Goal: Task Accomplishment & Management: Manage account settings

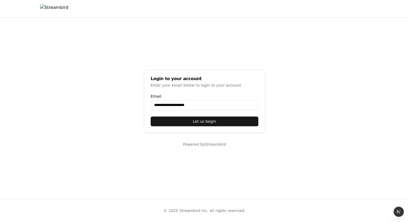
type input "**********"
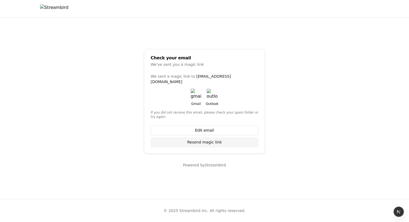
click at [195, 89] on img "button" at bounding box center [196, 94] width 11 height 11
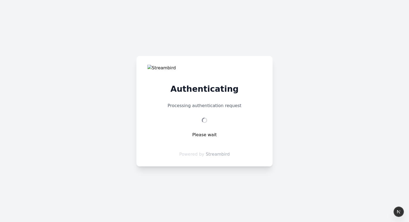
select select "**"
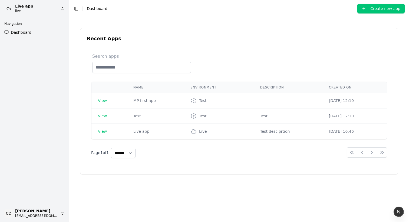
click at [220, 58] on div "Search apps" at bounding box center [239, 63] width 296 height 20
click at [29, 10] on html "Live app live Navigation Dashboard CD Chris Dro casheghian@moonpay.com Toggle S…" at bounding box center [204, 111] width 409 height 222
drag, startPoint x: 163, startPoint y: 19, endPoint x: 107, endPoint y: 15, distance: 56.1
click at [163, 19] on html "Live app live Navigation Dashboard CD Chris Dro casheghian@moonpay.com Toggle S…" at bounding box center [204, 111] width 409 height 222
click at [45, 11] on html "Live app live Navigation Dashboard CD Chris Dro casheghian@moonpay.com Toggle S…" at bounding box center [204, 111] width 409 height 222
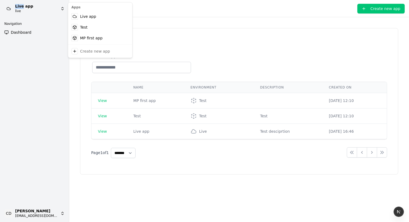
click at [45, 11] on html "Live app live Navigation Dashboard CD Chris Dro casheghian@moonpay.com Toggle S…" at bounding box center [204, 111] width 409 height 222
click at [122, 44] on div "Recent Apps Search apps Name Environment Description Created On View MP first a…" at bounding box center [238, 101] width 317 height 146
click at [33, 6] on html "Live app live Navigation Dashboard CD Chris Dro casheghian@moonpay.com Toggle S…" at bounding box center [204, 111] width 409 height 222
click at [174, 28] on div "Recent Apps Search apps Name Environment Description Created On View MP first a…" at bounding box center [239, 120] width 327 height 192
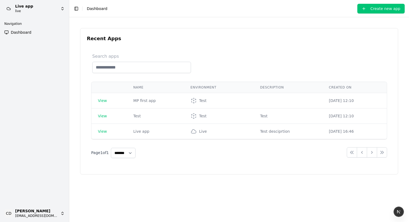
click at [32, 30] on link "Dashboard" at bounding box center [34, 32] width 65 height 9
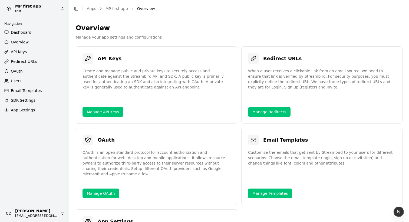
select select "**"
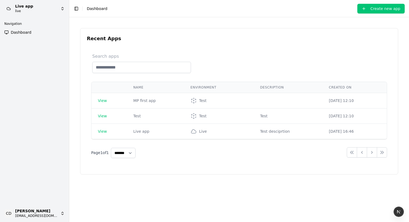
click at [89, 39] on h2 "Recent Apps" at bounding box center [239, 39] width 304 height 8
copy h2 "Recent Apps"
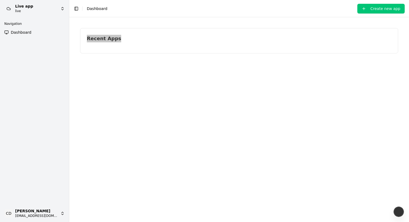
select select "**"
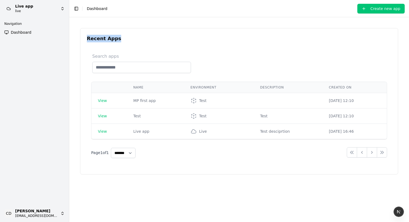
click at [152, 44] on div "Recent Apps Search apps Name Environment Description Created On View MP first a…" at bounding box center [238, 101] width 317 height 146
click at [265, 88] on div "Description" at bounding box center [288, 87] width 56 height 4
click at [293, 87] on div "Description" at bounding box center [288, 87] width 56 height 4
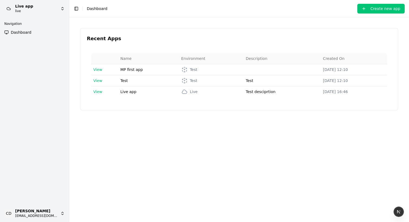
click at [244, 58] on th "Description" at bounding box center [282, 58] width 77 height 11
click at [255, 60] on th "Description" at bounding box center [282, 58] width 77 height 11
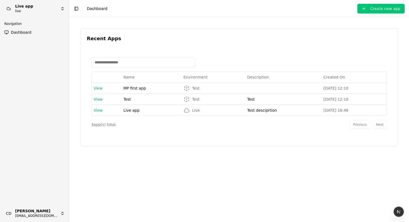
click at [379, 125] on div "Previous Next" at bounding box center [368, 125] width 38 height 9
click at [352, 127] on div "Previous Next" at bounding box center [368, 125] width 38 height 9
click at [150, 62] on input at bounding box center [143, 63] width 104 height 10
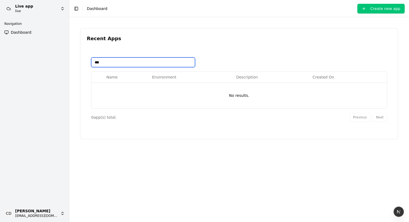
type input "****"
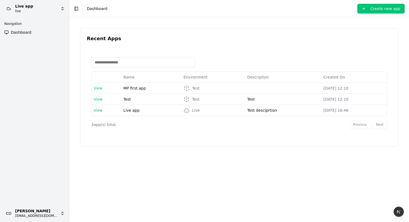
click at [182, 49] on div "Name Environment Description Created On View MP first app Test [DATE] 12:10 Vie…" at bounding box center [239, 93] width 304 height 93
click at [144, 60] on input at bounding box center [143, 63] width 104 height 10
click at [200, 45] on div "Recent Apps Name Environment Description Created On View MP first app Test Oct …" at bounding box center [238, 87] width 317 height 118
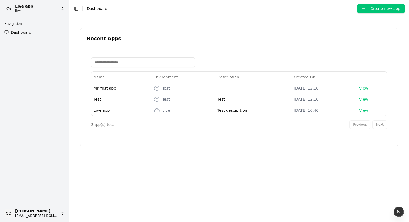
click at [104, 41] on h2 "Recent Apps" at bounding box center [239, 39] width 304 height 8
copy h2 "Recent Apps"
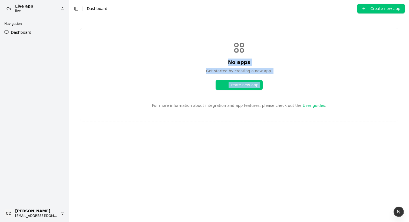
drag, startPoint x: 217, startPoint y: 50, endPoint x: 303, endPoint y: 84, distance: 92.9
click at [296, 84] on div "No apps Get started by creating a new app. Create new app For more information …" at bounding box center [239, 75] width 318 height 94
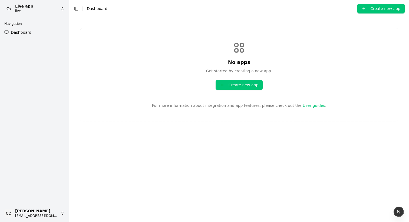
click at [305, 83] on div "No apps Get started by creating a new app. Create new app For more information …" at bounding box center [239, 75] width 318 height 94
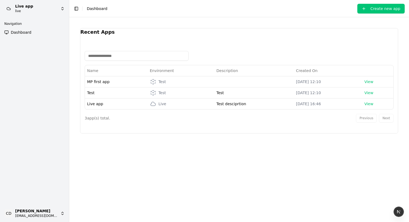
drag, startPoint x: 357, startPoint y: 114, endPoint x: 358, endPoint y: 111, distance: 3.2
click at [357, 114] on div "Previous Next" at bounding box center [375, 118] width 38 height 9
drag, startPoint x: 99, startPoint y: 120, endPoint x: 84, endPoint y: 120, distance: 15.4
click at [84, 120] on div "Name Environment Description Created On MP first app Test Oct 01, 2025 12:10 Vi…" at bounding box center [238, 86] width 317 height 93
drag, startPoint x: 84, startPoint y: 120, endPoint x: 88, endPoint y: 119, distance: 3.4
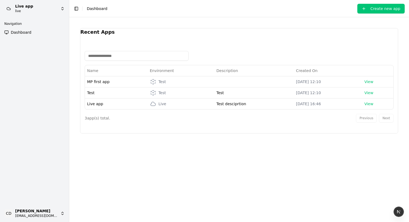
click at [85, 120] on div "Name Environment Description Created On MP first app Test Oct 01, 2025 12:10 Vi…" at bounding box center [238, 86] width 317 height 93
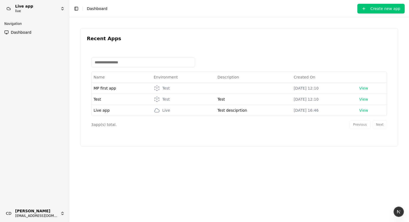
click at [110, 38] on h2 "Recent Apps" at bounding box center [239, 39] width 304 height 8
click at [110, 62] on input at bounding box center [143, 63] width 104 height 10
click at [129, 42] on h2 "Recent Apps" at bounding box center [239, 39] width 304 height 8
click at [38, 33] on link "Dashboard" at bounding box center [34, 32] width 65 height 9
click at [156, 111] on icon at bounding box center [157, 110] width 6 height 6
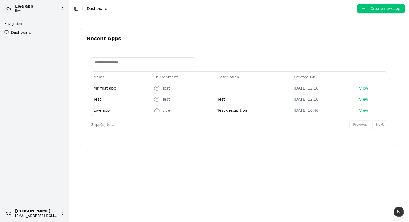
click at [29, 31] on span "Dashboard" at bounding box center [21, 32] width 21 height 5
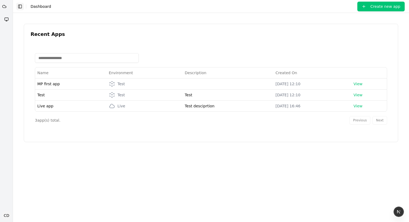
click at [19, 5] on button "Toggle Sidebar" at bounding box center [20, 7] width 8 height 8
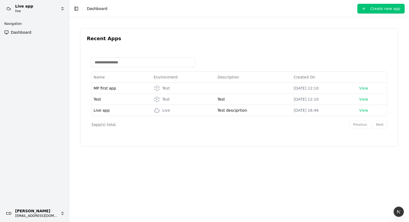
click at [369, 7] on button "Create new app" at bounding box center [380, 9] width 47 height 10
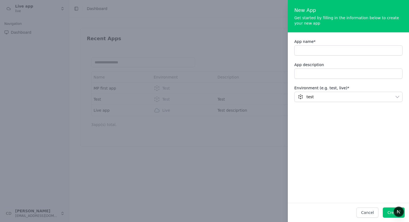
drag, startPoint x: 252, startPoint y: 37, endPoint x: 263, endPoint y: 45, distance: 14.0
click at [259, 43] on div at bounding box center [204, 111] width 409 height 222
click at [369, 212] on button "Cancel" at bounding box center [367, 213] width 22 height 10
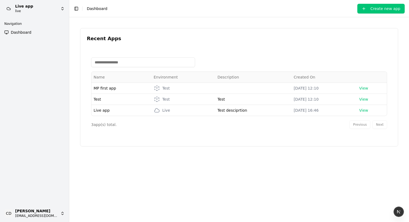
click at [317, 74] on th "Created On" at bounding box center [323, 77] width 65 height 11
click at [103, 88] on span "MP first app" at bounding box center [105, 88] width 22 height 4
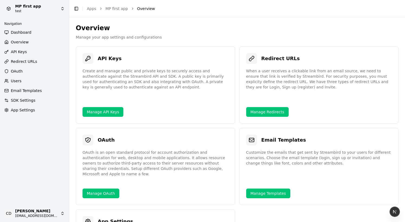
click at [22, 50] on span "API Keys" at bounding box center [19, 51] width 16 height 5
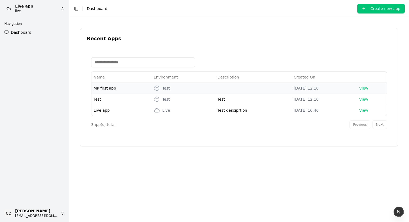
click at [101, 87] on span "MP first app" at bounding box center [105, 88] width 22 height 4
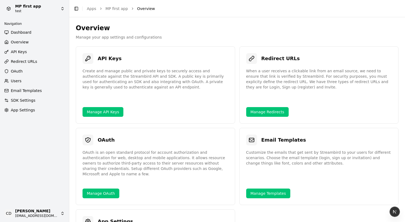
click at [21, 40] on span "Overview" at bounding box center [20, 41] width 18 height 5
click at [171, 39] on p "Manage your app settings and configurations" at bounding box center [237, 37] width 322 height 5
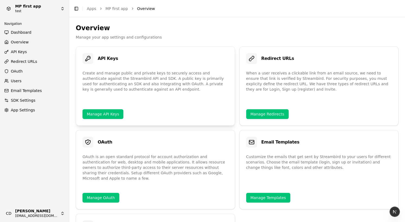
click at [176, 126] on div "API Keys Create and manage public and private keys to securely access and authe…" at bounding box center [155, 85] width 159 height 79
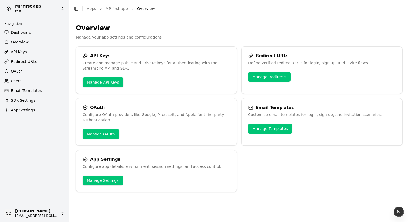
click at [21, 32] on span "Dashboard" at bounding box center [21, 32] width 21 height 5
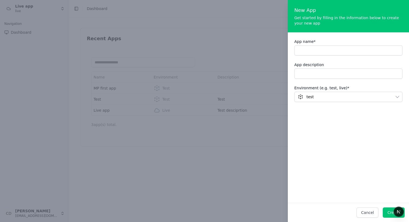
click at [239, 72] on div at bounding box center [204, 111] width 409 height 222
click at [216, 81] on div at bounding box center [204, 111] width 409 height 222
click at [120, 80] on div at bounding box center [204, 111] width 409 height 222
click at [133, 77] on div at bounding box center [204, 111] width 409 height 222
click at [362, 210] on button "Cancel" at bounding box center [367, 213] width 22 height 10
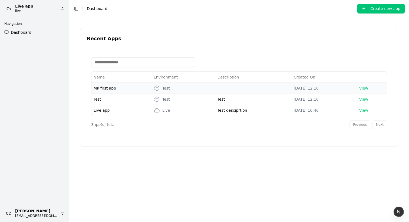
drag, startPoint x: 122, startPoint y: 97, endPoint x: 115, endPoint y: 89, distance: 10.7
click at [122, 97] on td "Test" at bounding box center [121, 99] width 60 height 11
click at [110, 85] on td "MP first app" at bounding box center [121, 88] width 60 height 11
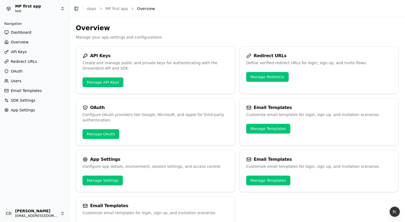
click at [214, 67] on div "Create and manage public and private keys for authenticating with the Streambir…" at bounding box center [155, 65] width 146 height 11
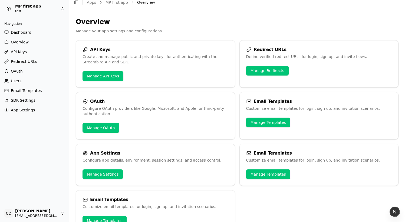
scroll to position [23, 0]
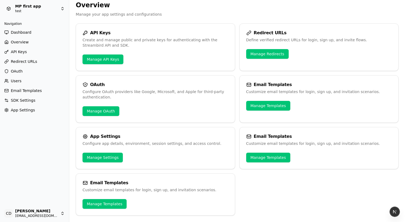
click at [22, 50] on span "API Keys" at bounding box center [19, 51] width 16 height 5
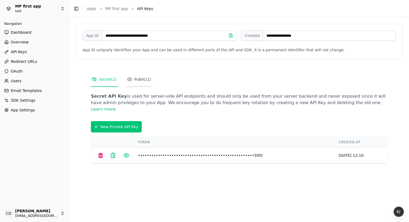
click at [145, 83] on link "Public ( 1 )" at bounding box center [139, 79] width 26 height 15
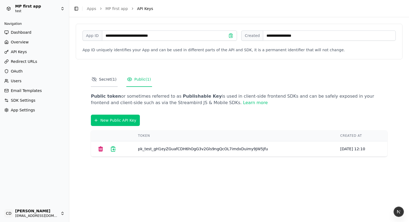
click at [106, 81] on span "Secret ( 1 )" at bounding box center [108, 79] width 18 height 5
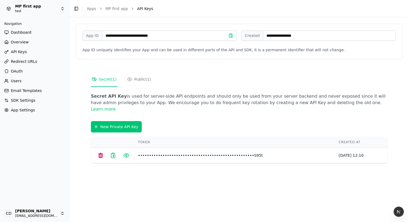
click at [254, 36] on span "Created" at bounding box center [252, 36] width 22 height 10
click at [231, 34] on icon at bounding box center [231, 36] width 4 height 4
click at [28, 36] on link "Dashboard" at bounding box center [34, 32] width 65 height 9
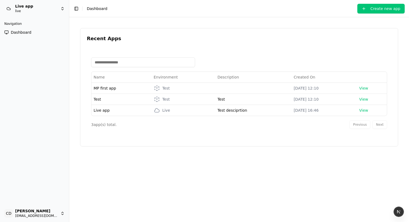
click at [23, 34] on span "Dashboard" at bounding box center [21, 32] width 21 height 5
click at [51, 209] on html "Live app live Navigation Dashboard CD Chris Dro casheghian@moonpay.com Toggle S…" at bounding box center [204, 111] width 409 height 222
click at [89, 203] on div "Profile" at bounding box center [100, 203] width 62 height 9
click at [33, 28] on div "Navigation" at bounding box center [34, 23] width 65 height 9
click at [31, 29] on link "Dashboard" at bounding box center [34, 32] width 65 height 9
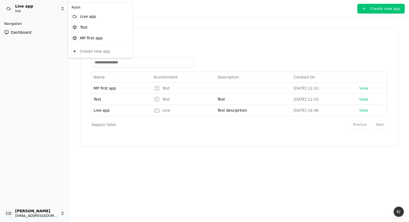
click at [39, 8] on html "Live app live Navigation Dashboard CD Chris Dro casheghian@moonpay.com Toggle S…" at bounding box center [204, 111] width 409 height 222
click at [75, 8] on button "Toggle Sidebar" at bounding box center [76, 9] width 8 height 8
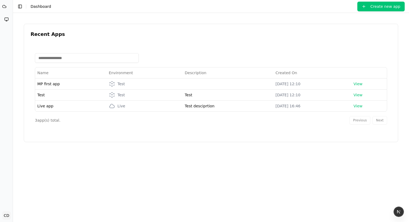
click at [19, 6] on button "Toggle Sidebar" at bounding box center [20, 7] width 8 height 8
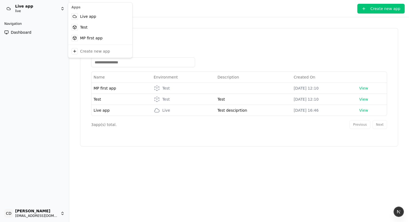
click at [24, 7] on html "Live app live Navigation Dashboard CD Chris Dro casheghian@moonpay.com Toggle S…" at bounding box center [204, 111] width 409 height 222
click at [75, 28] on icon at bounding box center [74, 27] width 4 height 4
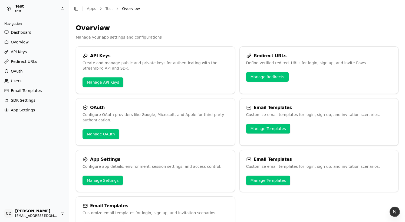
click at [28, 111] on span "App Settings" at bounding box center [23, 110] width 24 height 5
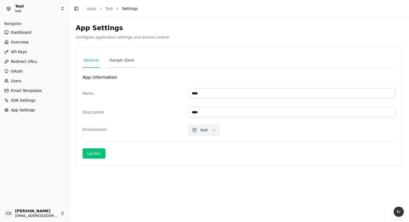
click at [120, 55] on link "Danger Zone" at bounding box center [121, 60] width 27 height 15
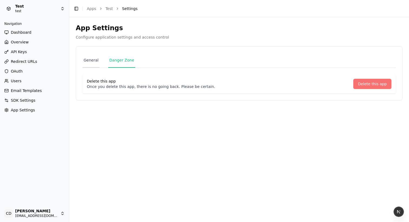
click at [97, 61] on link "General" at bounding box center [90, 60] width 17 height 15
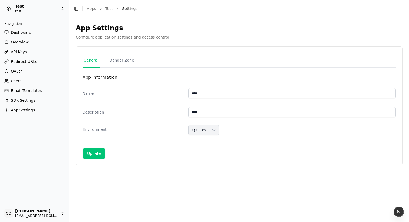
click at [26, 99] on span "SDK Settings" at bounding box center [23, 100] width 25 height 5
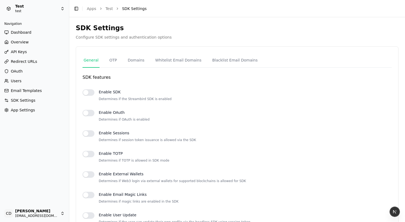
click at [106, 39] on p "Configure SDK settings and authentication options" at bounding box center [237, 37] width 322 height 5
drag, startPoint x: 177, startPoint y: 38, endPoint x: 75, endPoint y: 39, distance: 101.6
click at [75, 39] on div "**********" at bounding box center [236, 129] width 335 height 225
copy p "Configure SDK settings and authentication options"
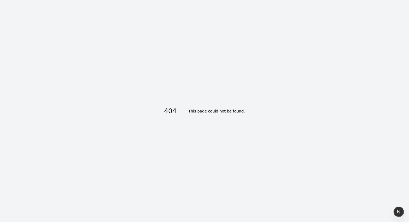
click at [182, 64] on div "404 This page could not be found ." at bounding box center [204, 111] width 409 height 222
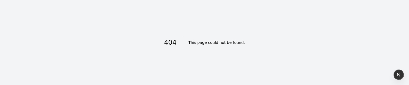
click at [109, 27] on div "404 This page could not be found ." at bounding box center [204, 42] width 409 height 85
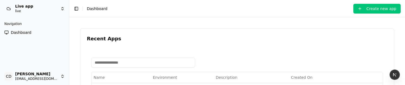
scroll to position [49, 0]
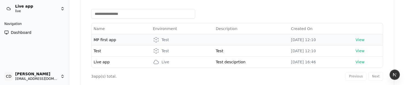
drag, startPoint x: 0, startPoint y: 0, endPoint x: 102, endPoint y: 42, distance: 110.4
click at [102, 42] on td "MP first app" at bounding box center [120, 39] width 59 height 11
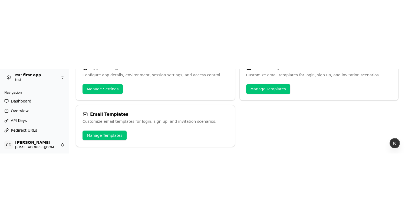
scroll to position [23, 0]
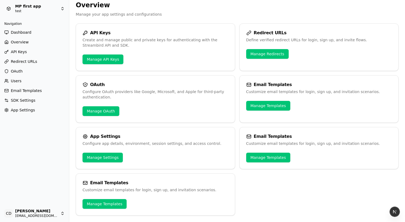
click at [30, 85] on span "SDK Settings" at bounding box center [23, 100] width 25 height 5
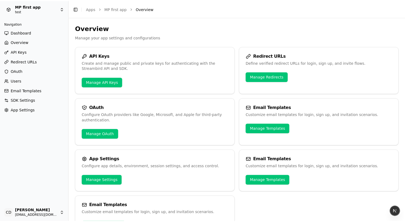
scroll to position [23, 0]
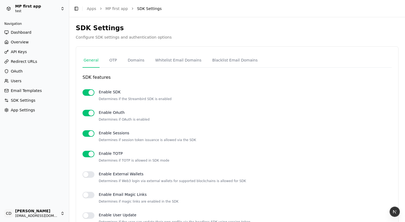
click at [21, 99] on span "SDK Settings" at bounding box center [23, 100] width 25 height 5
click at [113, 60] on link "OTP" at bounding box center [113, 60] width 10 height 15
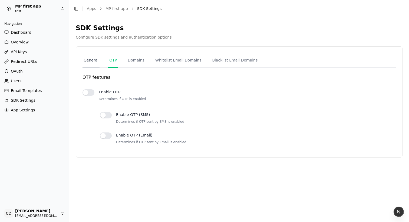
click at [91, 61] on link "General" at bounding box center [90, 60] width 17 height 15
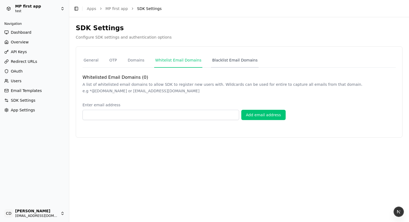
click at [219, 62] on link "Blacklist Email Domains" at bounding box center [235, 60] width 48 height 15
click at [173, 61] on link "Whitelist Email Domains" at bounding box center [178, 60] width 48 height 15
click at [137, 61] on link "Domains" at bounding box center [136, 60] width 19 height 15
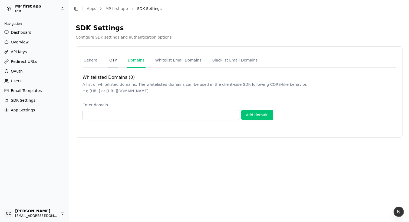
click at [112, 61] on link "OTP" at bounding box center [113, 60] width 10 height 15
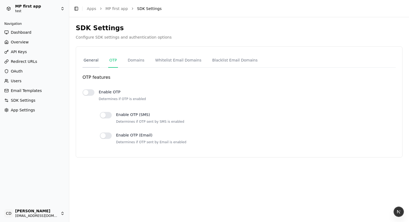
click at [88, 62] on link "General" at bounding box center [90, 60] width 17 height 15
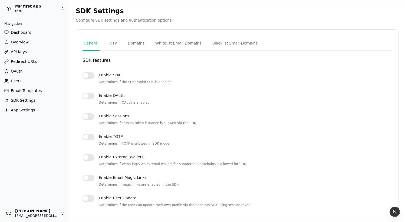
scroll to position [20, 0]
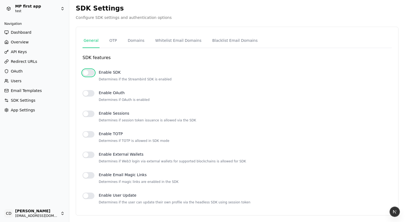
click at [86, 71] on button "button" at bounding box center [88, 73] width 12 height 6
click at [112, 39] on link "OTP" at bounding box center [113, 41] width 10 height 15
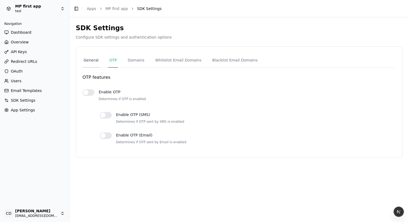
click at [89, 58] on link "General" at bounding box center [90, 60] width 17 height 15
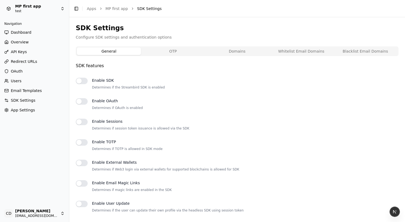
click at [177, 53] on button "OTP" at bounding box center [173, 52] width 64 height 8
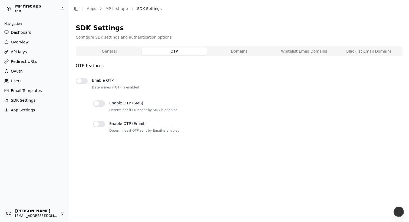
click at [232, 53] on button "Domains" at bounding box center [239, 52] width 65 height 8
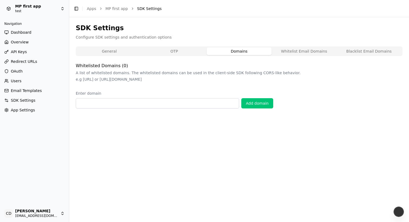
click at [285, 52] on button "Whitelist Email Domains" at bounding box center [303, 52] width 65 height 8
click at [360, 49] on button "Blacklist Email Domains" at bounding box center [368, 52] width 65 height 8
drag, startPoint x: 309, startPoint y: 51, endPoint x: 306, endPoint y: 51, distance: 3.5
click at [309, 51] on button "Whitelist Email Domains" at bounding box center [303, 52] width 65 height 8
drag, startPoint x: 244, startPoint y: 52, endPoint x: 228, endPoint y: 51, distance: 16.8
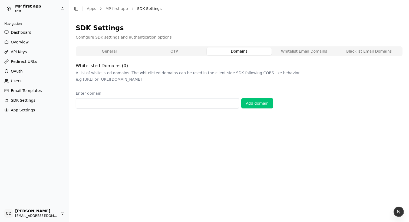
click at [244, 51] on button "Domains" at bounding box center [239, 52] width 65 height 8
drag, startPoint x: 188, startPoint y: 51, endPoint x: 167, endPoint y: 51, distance: 21.9
click at [188, 51] on button "OTP" at bounding box center [174, 52] width 65 height 8
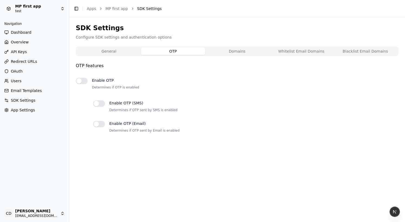
click at [119, 52] on button "General" at bounding box center [109, 52] width 64 height 8
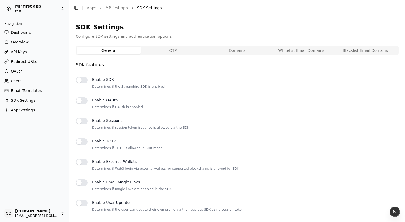
scroll to position [1, 0]
click at [165, 51] on button "OTP" at bounding box center [173, 50] width 64 height 8
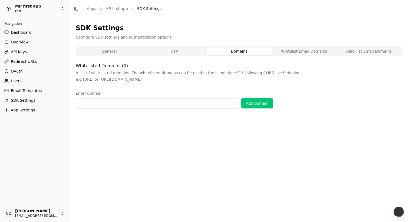
click at [217, 50] on button "Domains" at bounding box center [239, 52] width 65 height 8
click at [287, 51] on button "Whitelist Email Domains" at bounding box center [303, 52] width 65 height 8
drag, startPoint x: 358, startPoint y: 50, endPoint x: 355, endPoint y: 49, distance: 2.8
click at [358, 50] on button "Blacklist Email Domains" at bounding box center [368, 52] width 65 height 8
drag, startPoint x: 310, startPoint y: 52, endPoint x: 270, endPoint y: 52, distance: 40.0
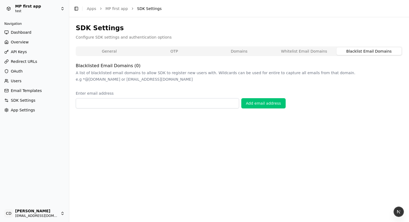
click at [310, 52] on button "Whitelist Email Domains" at bounding box center [303, 52] width 65 height 8
drag, startPoint x: 252, startPoint y: 52, endPoint x: 217, endPoint y: 52, distance: 34.9
click at [251, 52] on button "Domains" at bounding box center [239, 52] width 65 height 8
drag, startPoint x: 170, startPoint y: 52, endPoint x: 161, endPoint y: 52, distance: 9.5
click at [170, 52] on button "OTP" at bounding box center [174, 52] width 65 height 8
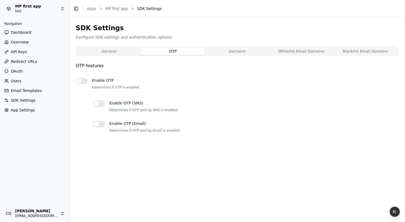
click at [132, 52] on button "General" at bounding box center [109, 52] width 64 height 8
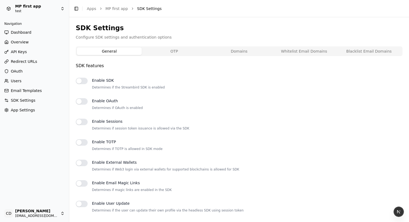
click at [169, 50] on button "OTP" at bounding box center [174, 52] width 65 height 8
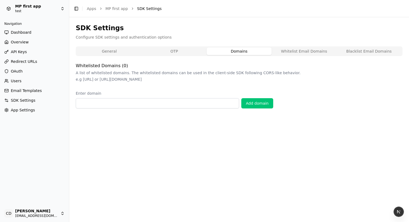
drag, startPoint x: 221, startPoint y: 49, endPoint x: 238, endPoint y: 49, distance: 16.8
click at [221, 49] on button "Domains" at bounding box center [239, 52] width 65 height 8
click at [290, 51] on button "Whitelist Email Domains" at bounding box center [303, 52] width 65 height 8
click at [334, 49] on button "Whitelist Email Domains" at bounding box center [303, 52] width 65 height 8
drag, startPoint x: 349, startPoint y: 51, endPoint x: 327, endPoint y: 50, distance: 21.9
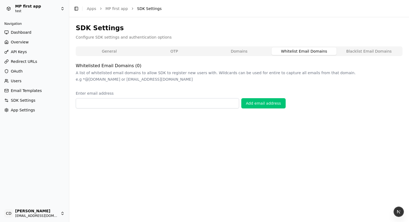
click at [349, 51] on button "Blacklist Email Domains" at bounding box center [368, 52] width 65 height 8
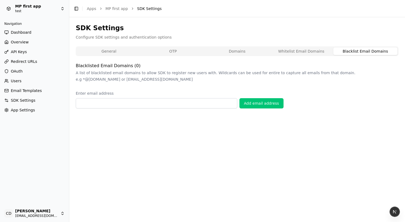
click at [113, 50] on button "General" at bounding box center [109, 52] width 64 height 8
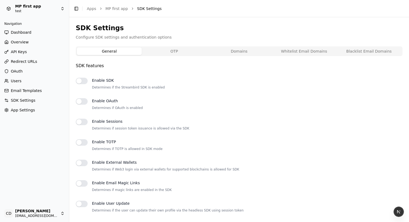
click at [175, 51] on button "OTP" at bounding box center [174, 52] width 65 height 8
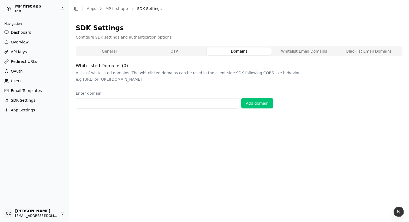
click at [233, 49] on button "Domains" at bounding box center [239, 52] width 65 height 8
drag, startPoint x: 309, startPoint y: 52, endPoint x: 315, endPoint y: 52, distance: 6.0
click at [309, 52] on button "Whitelist Email Domains" at bounding box center [303, 52] width 65 height 8
drag, startPoint x: 356, startPoint y: 51, endPoint x: 271, endPoint y: 48, distance: 85.5
click at [356, 51] on button "Blacklist Email Domains" at bounding box center [368, 52] width 65 height 8
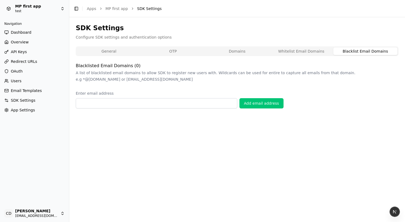
click at [111, 48] on button "General" at bounding box center [109, 52] width 64 height 8
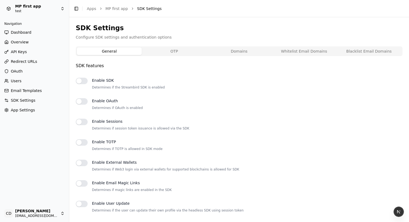
click at [158, 49] on button "OTP" at bounding box center [174, 52] width 65 height 8
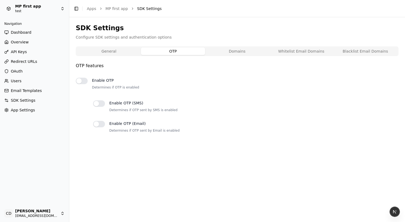
drag, startPoint x: 111, startPoint y: 51, endPoint x: 118, endPoint y: 51, distance: 6.8
click at [111, 51] on button "General" at bounding box center [109, 52] width 64 height 8
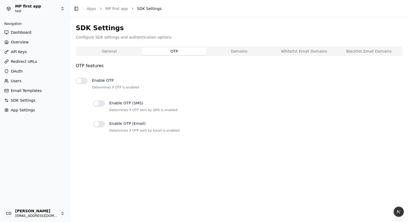
click at [178, 51] on button "OTP" at bounding box center [174, 52] width 65 height 8
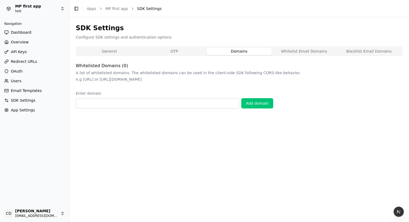
click at [235, 51] on button "Domains" at bounding box center [239, 52] width 65 height 8
click at [285, 49] on button "Whitelist Email Domains" at bounding box center [303, 52] width 65 height 8
click at [238, 52] on button "Domains" at bounding box center [239, 52] width 65 height 8
click at [176, 52] on button "OTP" at bounding box center [174, 52] width 65 height 8
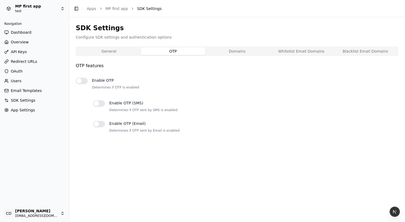
click at [118, 52] on button "General" at bounding box center [109, 52] width 64 height 8
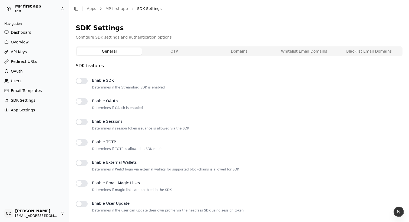
click at [254, 52] on button "Domains" at bounding box center [239, 52] width 65 height 8
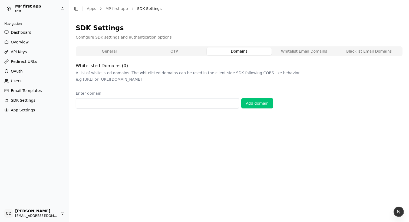
click at [297, 50] on button "Whitelist Email Domains" at bounding box center [303, 52] width 65 height 8
click at [352, 51] on button "Blacklist Email Domains" at bounding box center [368, 52] width 65 height 8
drag, startPoint x: 291, startPoint y: 52, endPoint x: 247, endPoint y: 54, distance: 43.8
click at [291, 52] on button "Whitelist Email Domains" at bounding box center [303, 52] width 65 height 8
click at [220, 55] on button "Domains" at bounding box center [239, 52] width 65 height 8
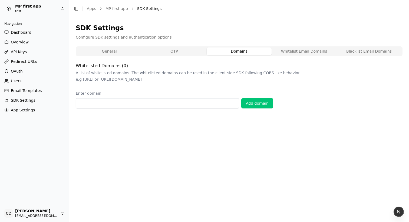
click at [162, 55] on div "General OTP Domains Whitelist Email Domains Blacklist Email Domains" at bounding box center [239, 51] width 327 height 10
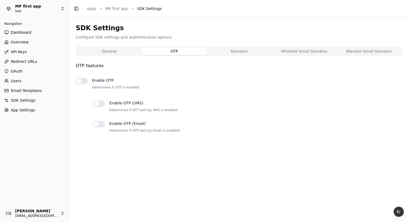
click at [143, 49] on button "OTP" at bounding box center [174, 52] width 65 height 8
click at [82, 78] on button "button" at bounding box center [82, 81] width 12 height 6
click at [99, 107] on button "button" at bounding box center [99, 104] width 12 height 6
click at [95, 107] on div at bounding box center [99, 107] width 12 height 12
click at [80, 79] on button "button" at bounding box center [82, 81] width 12 height 6
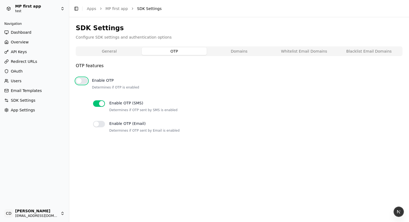
click at [80, 81] on button "button" at bounding box center [82, 81] width 12 height 6
click at [99, 124] on button "button" at bounding box center [99, 124] width 12 height 6
click at [100, 105] on button "button" at bounding box center [99, 104] width 12 height 6
click at [100, 125] on button "button" at bounding box center [99, 124] width 12 height 6
drag, startPoint x: 83, startPoint y: 80, endPoint x: 84, endPoint y: 98, distance: 18.7
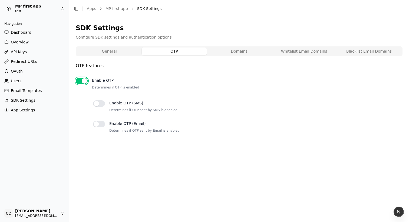
click at [83, 80] on button "button" at bounding box center [82, 81] width 12 height 6
drag, startPoint x: 86, startPoint y: 127, endPoint x: 88, endPoint y: 120, distance: 6.8
click at [86, 126] on div "Enable OTP Determines if OTP is enabled Enable OTP (SMS) Determines if OTP sent…" at bounding box center [239, 107] width 327 height 66
click at [80, 80] on button "button" at bounding box center [82, 81] width 12 height 6
click at [98, 103] on button "button" at bounding box center [99, 104] width 12 height 6
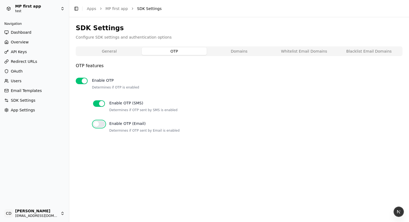
click at [98, 127] on button "button" at bounding box center [99, 124] width 12 height 6
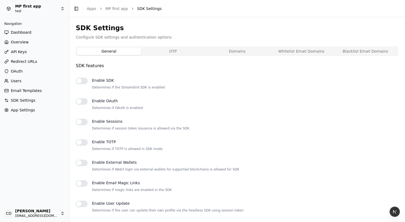
click at [121, 52] on button "General" at bounding box center [109, 52] width 64 height 8
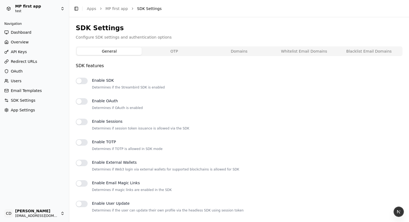
click at [162, 51] on button "OTP" at bounding box center [174, 52] width 65 height 8
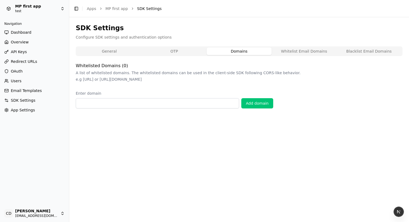
click at [214, 49] on button "Domains" at bounding box center [239, 52] width 65 height 8
click at [290, 52] on button "Whitelist Email Domains" at bounding box center [303, 52] width 65 height 8
drag, startPoint x: 197, startPoint y: 56, endPoint x: 182, endPoint y: 55, distance: 14.9
click at [196, 56] on div "General OTP Domains Whitelist Email Domains Blacklist Email Domains" at bounding box center [239, 51] width 327 height 10
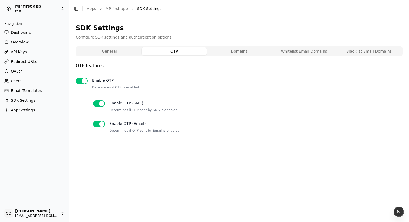
drag, startPoint x: 158, startPoint y: 54, endPoint x: 152, endPoint y: 54, distance: 5.7
click at [158, 54] on button "OTP" at bounding box center [174, 52] width 65 height 8
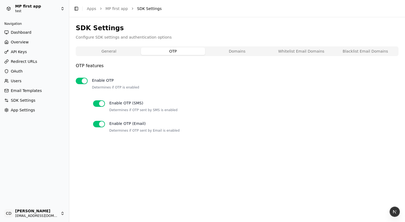
click at [118, 51] on button "General" at bounding box center [109, 52] width 64 height 8
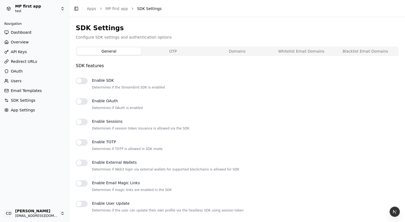
click at [80, 85] on div at bounding box center [82, 84] width 12 height 12
click at [80, 81] on button "button" at bounding box center [82, 81] width 12 height 6
click at [78, 100] on button "button" at bounding box center [82, 101] width 12 height 6
click at [79, 101] on button "button" at bounding box center [82, 101] width 12 height 6
click at [83, 81] on button "button" at bounding box center [82, 81] width 12 height 6
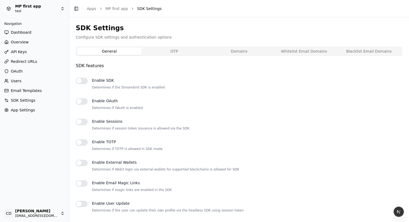
click at [160, 51] on button "OTP" at bounding box center [174, 52] width 65 height 8
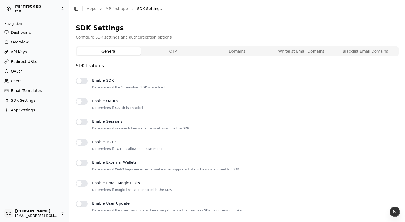
click at [122, 50] on button "General" at bounding box center [109, 52] width 64 height 8
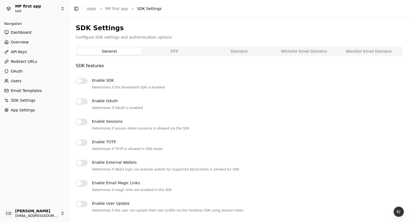
click at [198, 48] on button "OTP" at bounding box center [174, 52] width 65 height 8
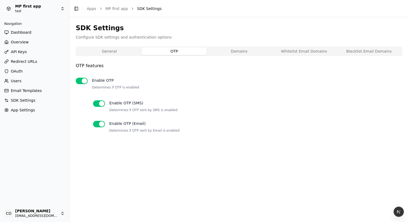
click at [232, 49] on button "Domains" at bounding box center [239, 52] width 65 height 8
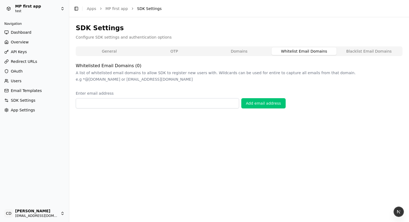
click at [297, 50] on button "Whitelist Email Domains" at bounding box center [303, 52] width 65 height 8
click at [333, 50] on button "Whitelist Email Domains" at bounding box center [303, 52] width 65 height 8
click at [350, 49] on button "Blacklist Email Domains" at bounding box center [368, 52] width 65 height 8
click at [319, 51] on button "Whitelist Email Domains" at bounding box center [303, 52] width 65 height 8
click at [245, 52] on button "Domains" at bounding box center [239, 52] width 65 height 8
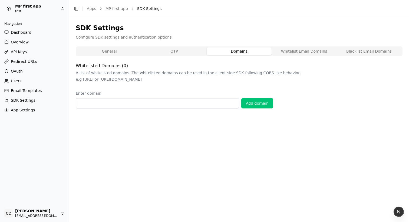
click at [191, 53] on button "OTP" at bounding box center [174, 52] width 65 height 8
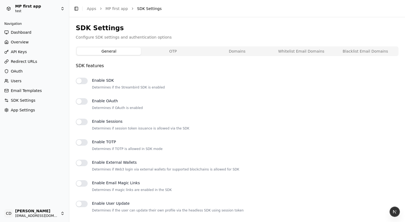
click at [127, 54] on button "General" at bounding box center [109, 52] width 64 height 8
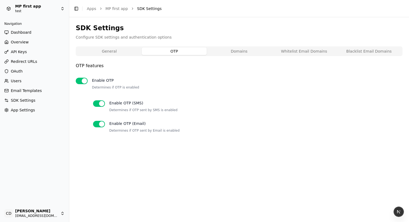
click at [151, 49] on button "OTP" at bounding box center [174, 52] width 65 height 8
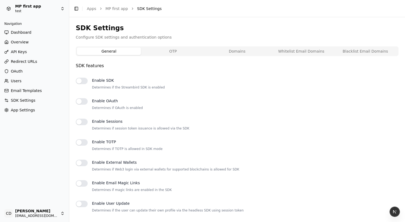
click at [114, 50] on button "General" at bounding box center [109, 52] width 64 height 8
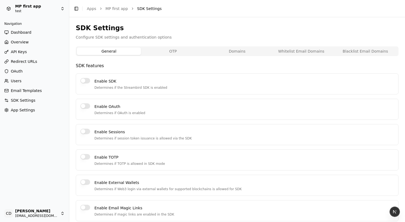
click at [84, 79] on button "Enable SDK" at bounding box center [85, 80] width 10 height 5
click at [83, 105] on button "Enable OAuth" at bounding box center [85, 106] width 10 height 5
click at [83, 131] on button "Enable Sessions" at bounding box center [85, 131] width 10 height 5
click at [84, 133] on button "Enable Sessions" at bounding box center [85, 131] width 10 height 5
click at [88, 108] on button "Enable OAuth" at bounding box center [85, 106] width 10 height 5
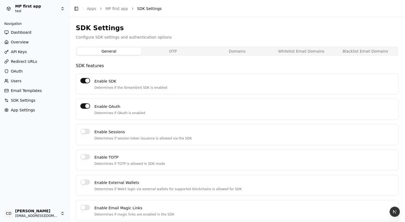
click at [87, 82] on button "Enable SDK" at bounding box center [85, 80] width 10 height 5
click at [86, 107] on button "Enable OAuth" at bounding box center [85, 106] width 10 height 5
click at [85, 109] on div "Enable OAuth Determines if OAuth is enabled" at bounding box center [237, 109] width 322 height 21
click at [85, 108] on button "Enable OAuth" at bounding box center [85, 106] width 10 height 5
click at [89, 80] on button "Enable SDK" at bounding box center [85, 80] width 10 height 5
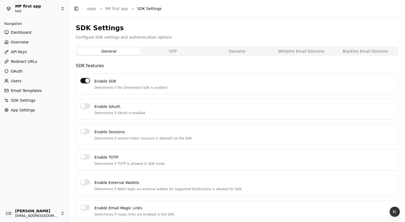
drag, startPoint x: 86, startPoint y: 109, endPoint x: 90, endPoint y: 119, distance: 11.3
click at [86, 109] on button "Enable OAuth" at bounding box center [85, 106] width 10 height 5
click at [81, 131] on button "Enable Sessions" at bounding box center [85, 131] width 10 height 5
drag, startPoint x: 85, startPoint y: 158, endPoint x: 86, endPoint y: 147, distance: 10.3
click at [85, 158] on button "Enable TOTP" at bounding box center [85, 156] width 10 height 5
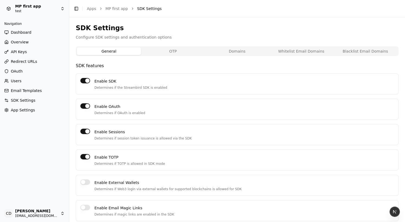
click at [86, 133] on button "Enable Sessions" at bounding box center [85, 131] width 10 height 5
click at [87, 82] on button "Enable SDK" at bounding box center [85, 80] width 10 height 5
click at [84, 81] on button "Enable SDK" at bounding box center [85, 80] width 10 height 5
click at [85, 107] on button "Enable OAuth" at bounding box center [85, 106] width 10 height 5
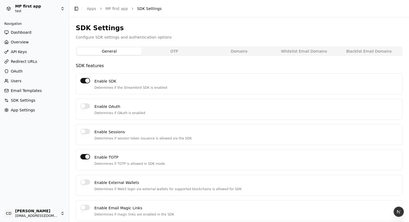
click at [174, 51] on button "OTP" at bounding box center [174, 52] width 65 height 8
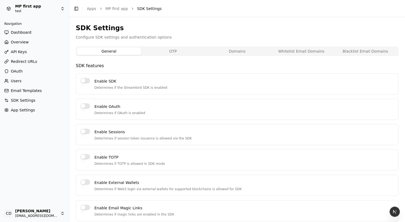
click at [111, 54] on button "General" at bounding box center [109, 52] width 64 height 8
click at [82, 107] on button "Enable OAuth" at bounding box center [85, 106] width 10 height 5
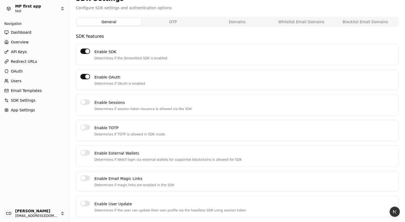
scroll to position [31, 0]
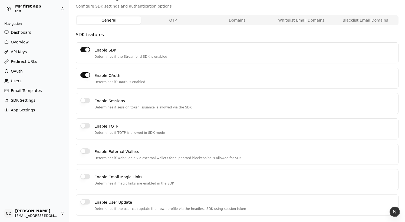
click at [85, 101] on button "Enable Sessions" at bounding box center [85, 100] width 10 height 5
click at [86, 99] on button "Enable Sessions" at bounding box center [85, 100] width 10 height 5
drag, startPoint x: 86, startPoint y: 99, endPoint x: 86, endPoint y: 102, distance: 2.7
click at [86, 99] on button "Enable Sessions" at bounding box center [85, 100] width 10 height 5
click at [86, 101] on button "Enable Sessions" at bounding box center [85, 100] width 10 height 5
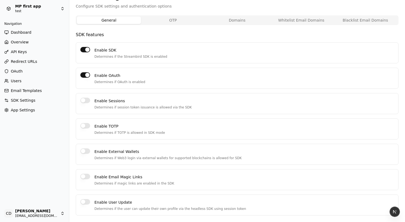
click at [86, 101] on button "Enable Sessions" at bounding box center [85, 100] width 10 height 5
click at [86, 125] on button "Enable TOTP" at bounding box center [85, 125] width 10 height 5
click at [85, 127] on button "Enable TOTP" at bounding box center [85, 125] width 10 height 5
click at [85, 150] on button "Enable External Wallets" at bounding box center [85, 151] width 10 height 5
click at [87, 150] on button "Enable External Wallets" at bounding box center [85, 151] width 10 height 5
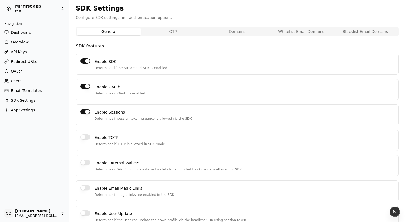
scroll to position [0, 0]
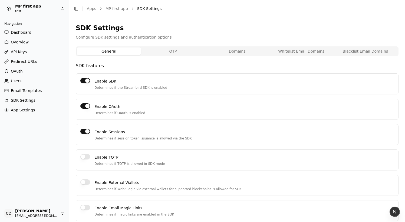
type button "on"
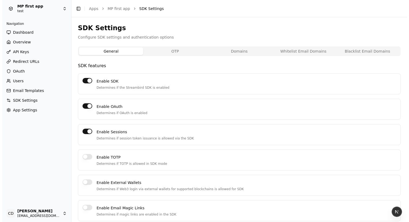
click at [166, 50] on button "OTP" at bounding box center [173, 52] width 64 height 8
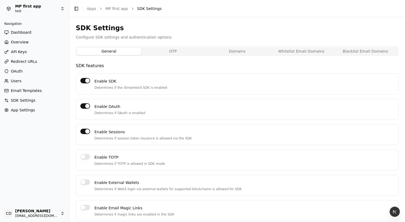
click at [104, 48] on button "General" at bounding box center [109, 52] width 64 height 8
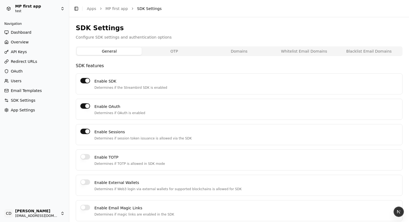
click at [160, 53] on button "OTP" at bounding box center [174, 52] width 65 height 8
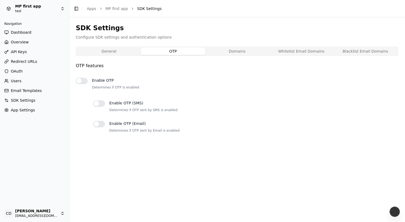
click at [123, 53] on button "General" at bounding box center [109, 52] width 64 height 8
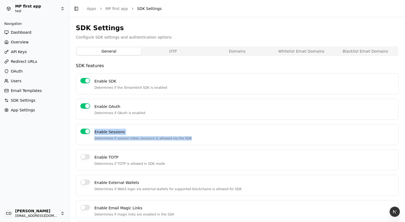
drag, startPoint x: 87, startPoint y: 141, endPoint x: 80, endPoint y: 164, distance: 24.8
click at [81, 159] on div "Enable SDK Determines if the Streambird SDK is enabled Enable OAuth Determines …" at bounding box center [237, 161] width 322 height 174
click at [85, 157] on button "Enable TOTP" at bounding box center [85, 156] width 10 height 5
click at [179, 157] on div "Enable TOTP Determines if TOTP is allowed in SDK mode" at bounding box center [243, 160] width 299 height 12
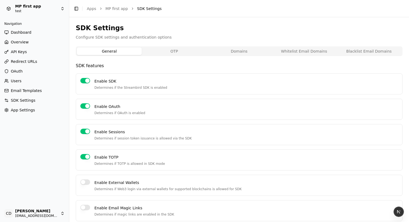
click at [171, 51] on button "OTP" at bounding box center [174, 52] width 65 height 8
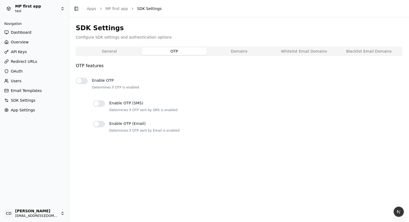
click at [229, 51] on button "Domains" at bounding box center [239, 52] width 65 height 8
click at [184, 51] on button "OTP" at bounding box center [174, 52] width 65 height 8
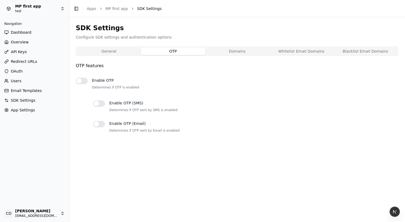
click at [112, 51] on button "General" at bounding box center [109, 52] width 64 height 8
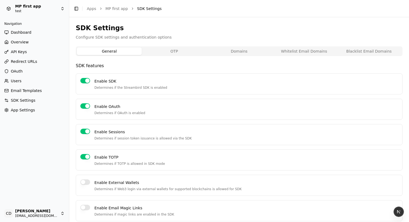
click at [161, 52] on button "OTP" at bounding box center [174, 52] width 65 height 8
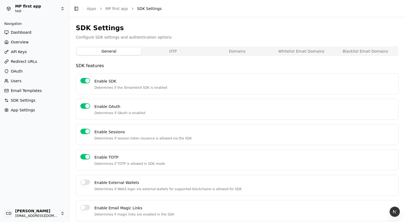
click at [103, 53] on button "General" at bounding box center [109, 52] width 64 height 8
drag, startPoint x: 104, startPoint y: 66, endPoint x: 77, endPoint y: 65, distance: 27.1
click at [75, 65] on div "SDK Settings Configure SDK settings and authentication options General OTP Doma…" at bounding box center [236, 135] width 335 height 236
click at [77, 65] on p "SDK features" at bounding box center [237, 66] width 322 height 6
click at [82, 65] on p "SDK features" at bounding box center [237, 66] width 322 height 6
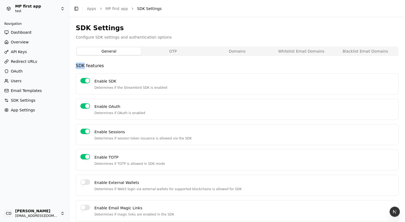
click at [82, 65] on p "SDK features" at bounding box center [237, 66] width 322 height 6
copy p "SDK features"
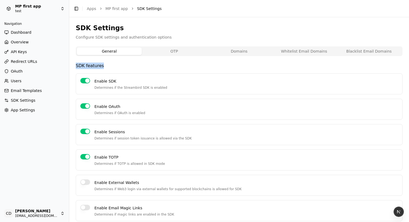
click at [168, 51] on button "OTP" at bounding box center [174, 52] width 65 height 8
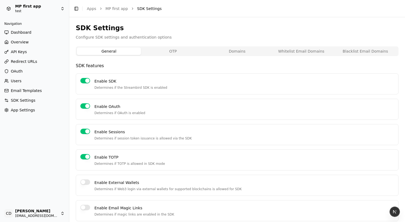
click at [127, 53] on button "General" at bounding box center [109, 52] width 64 height 8
click at [101, 64] on p "SDK features" at bounding box center [237, 66] width 322 height 6
copy p "SDK features"
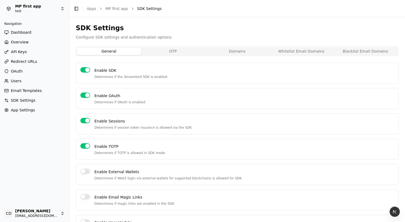
click at [181, 45] on div "SDK Settings Configure SDK settings and authentication options General OTP Doma…" at bounding box center [237, 130] width 322 height 212
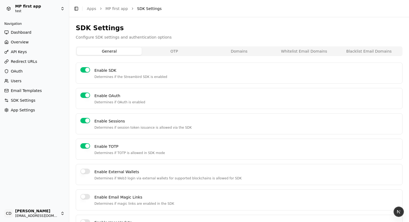
click at [171, 51] on button "OTP" at bounding box center [174, 52] width 65 height 8
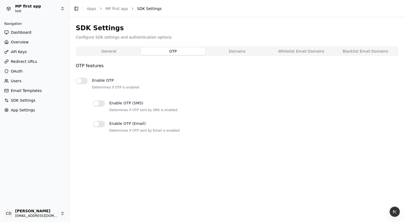
click at [109, 50] on button "General" at bounding box center [109, 52] width 64 height 8
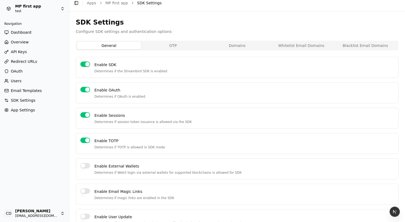
scroll to position [20, 0]
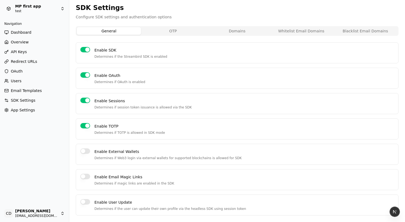
click at [170, 32] on div "SDK Settings Configure SDK settings and authentication options General OTP Doma…" at bounding box center [237, 110] width 322 height 212
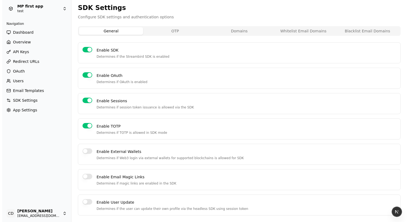
scroll to position [0, 0]
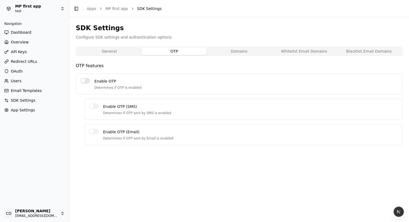
click at [82, 79] on button "Enable OTP" at bounding box center [85, 80] width 10 height 5
click at [85, 81] on button "Enable OTP" at bounding box center [85, 80] width 10 height 5
type button "on"
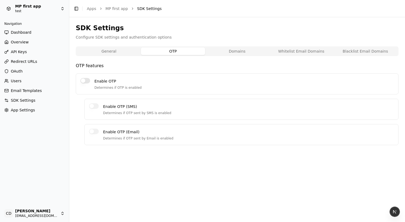
click at [113, 52] on button "General" at bounding box center [109, 52] width 64 height 8
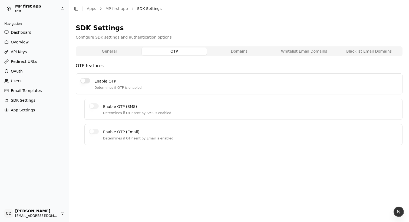
click at [169, 49] on button "OTP" at bounding box center [174, 52] width 65 height 8
click at [235, 52] on button "Domains" at bounding box center [239, 52] width 65 height 8
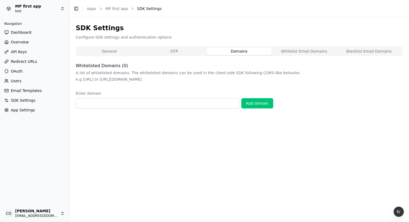
click at [298, 55] on button "Whitelist Email Domains" at bounding box center [303, 52] width 65 height 8
click at [345, 50] on button "Blacklist Email Domains" at bounding box center [368, 52] width 65 height 8
click at [306, 52] on button "Whitelist Email Domains" at bounding box center [303, 52] width 65 height 8
click at [248, 51] on button "Domains" at bounding box center [239, 52] width 65 height 8
drag, startPoint x: 302, startPoint y: 50, endPoint x: 314, endPoint y: 50, distance: 12.7
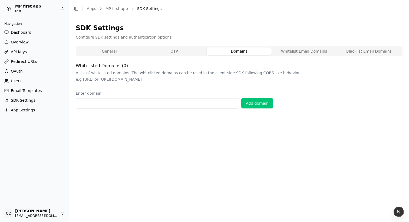
click at [302, 50] on button "Whitelist Email Domains" at bounding box center [303, 52] width 65 height 8
click at [369, 49] on button "Blacklist Email Domains" at bounding box center [368, 52] width 65 height 8
click at [313, 50] on button "Whitelist Email Domains" at bounding box center [303, 52] width 65 height 8
click at [236, 51] on button "Domains" at bounding box center [239, 52] width 65 height 8
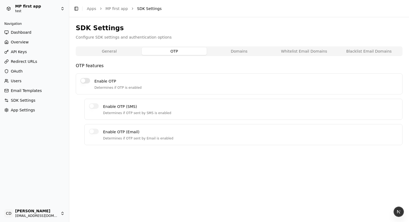
click at [177, 52] on button "OTP" at bounding box center [174, 52] width 65 height 8
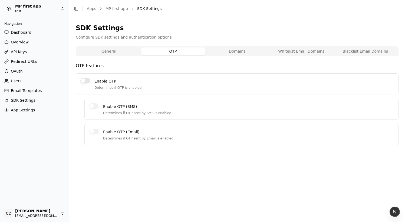
click at [116, 52] on button "General" at bounding box center [109, 52] width 64 height 8
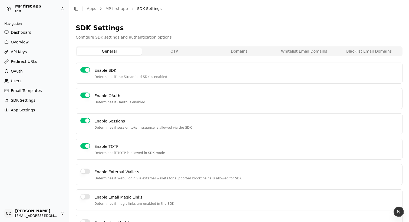
click at [181, 50] on button "OTP" at bounding box center [174, 52] width 65 height 8
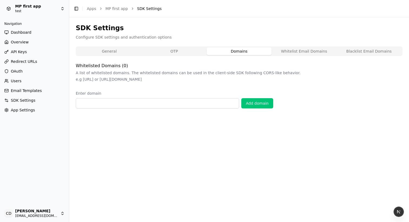
click at [234, 51] on button "Domains" at bounding box center [239, 52] width 65 height 8
click at [194, 51] on button "OTP" at bounding box center [174, 52] width 65 height 8
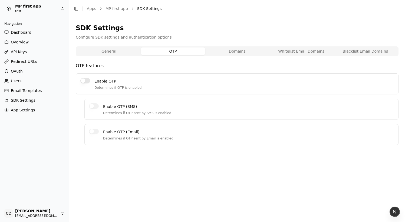
click at [118, 50] on button "General" at bounding box center [109, 52] width 64 height 8
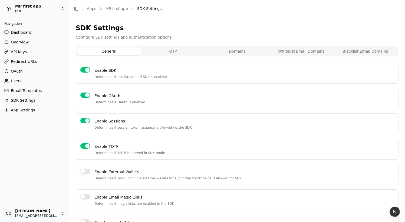
click at [166, 51] on button "OTP" at bounding box center [173, 52] width 64 height 8
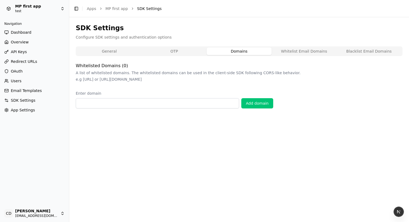
click at [230, 51] on button "Domains" at bounding box center [239, 52] width 65 height 8
click at [283, 52] on button "Whitelist Email Domains" at bounding box center [303, 52] width 65 height 8
click at [278, 47] on div "General OTP Domains Whitelist Email Domains Blacklist Email Domains" at bounding box center [239, 51] width 327 height 10
click at [269, 49] on button "Domains" at bounding box center [239, 52] width 65 height 8
drag, startPoint x: 304, startPoint y: 52, endPoint x: 311, endPoint y: 52, distance: 7.6
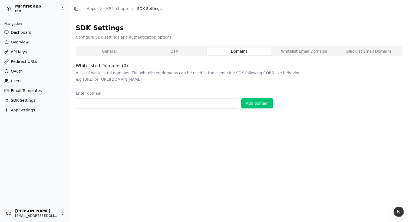
click at [304, 52] on button "Whitelist Email Domains" at bounding box center [303, 52] width 65 height 8
click at [355, 52] on button "Blacklist Email Domains" at bounding box center [368, 52] width 65 height 8
drag, startPoint x: 314, startPoint y: 52, endPoint x: 260, endPoint y: 51, distance: 53.5
click at [312, 52] on button "Whitelist Email Domains" at bounding box center [303, 52] width 65 height 8
click at [257, 51] on button "Domains" at bounding box center [239, 52] width 65 height 8
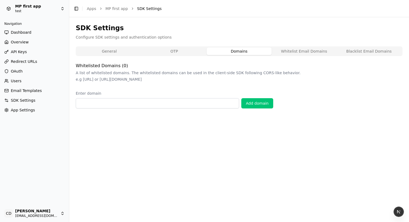
click at [197, 50] on button "OTP" at bounding box center [174, 52] width 65 height 8
click at [226, 52] on button "Domains" at bounding box center [239, 52] width 65 height 8
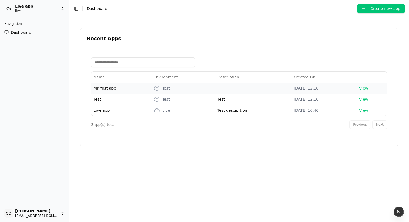
click at [112, 88] on span "MP first app" at bounding box center [105, 88] width 22 height 4
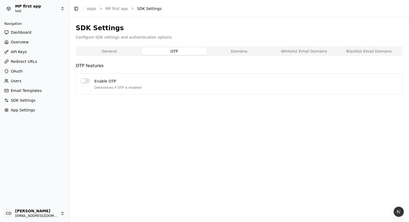
click at [183, 52] on button "OTP" at bounding box center [174, 52] width 65 height 8
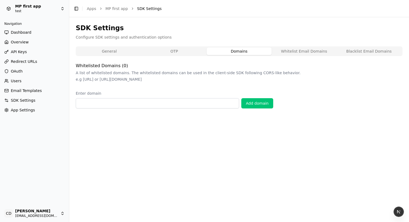
click at [226, 52] on button "Domains" at bounding box center [239, 52] width 65 height 8
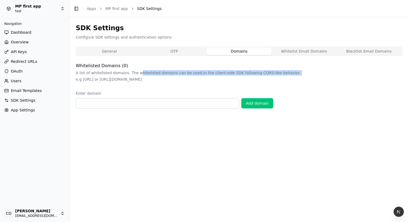
drag, startPoint x: 75, startPoint y: 76, endPoint x: 148, endPoint y: 75, distance: 73.5
click at [147, 75] on div "SDK Settings Configure SDK settings and authentication options General OTP Doma…" at bounding box center [239, 119] width 340 height 205
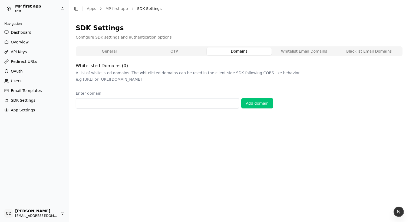
click at [159, 74] on p "A list of whitelisted domains. The whitelisted domains can be used in the clien…" at bounding box center [239, 72] width 327 height 5
click at [292, 50] on button "Whitelist Email Domains" at bounding box center [303, 52] width 65 height 8
click at [353, 49] on button "Blacklist Email Domains" at bounding box center [368, 52] width 65 height 8
click at [304, 51] on button "Whitelist Email Domains" at bounding box center [303, 52] width 65 height 8
click at [259, 51] on button "Domains" at bounding box center [239, 52] width 65 height 8
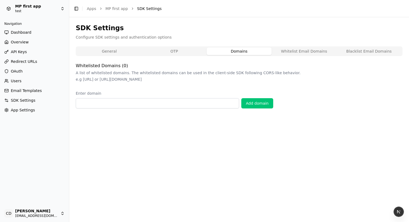
click at [201, 50] on button "OTP" at bounding box center [174, 52] width 65 height 8
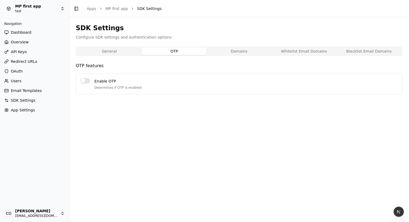
click at [84, 82] on button "Enable OTP" at bounding box center [85, 80] width 10 height 5
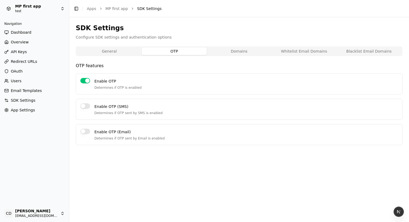
click at [84, 108] on button "Enable OTP (SMS)" at bounding box center [85, 106] width 10 height 5
click at [84, 131] on button "Enable OTP (Email)" at bounding box center [85, 131] width 10 height 5
click at [87, 107] on button "Enable OTP (SMS)" at bounding box center [85, 106] width 10 height 5
click at [86, 131] on button "Enable OTP (Email)" at bounding box center [85, 131] width 10 height 5
click at [91, 66] on p "OTP features" at bounding box center [239, 66] width 327 height 6
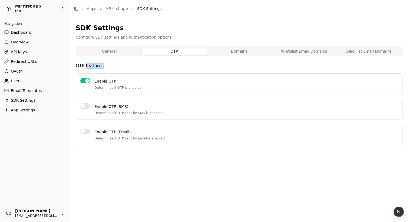
click at [91, 66] on p "OTP features" at bounding box center [239, 66] width 327 height 6
copy p "OTP features"
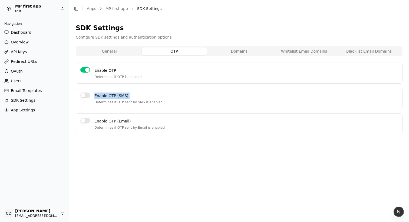
click at [181, 87] on div "Enable OTP Determines if OTP is enabled Enable OTP (SMS) Determines if OTP sent…" at bounding box center [239, 99] width 327 height 72
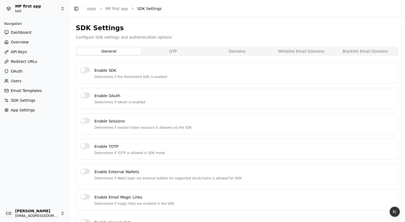
click at [119, 55] on button "General" at bounding box center [109, 52] width 64 height 8
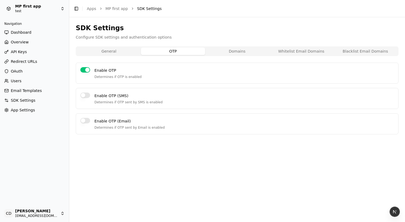
click at [164, 54] on button "OTP" at bounding box center [173, 52] width 64 height 8
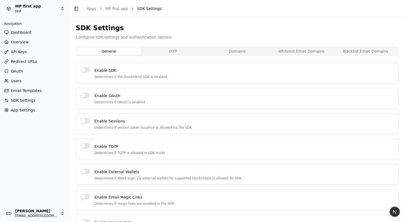
click at [118, 54] on button "General" at bounding box center [109, 52] width 64 height 8
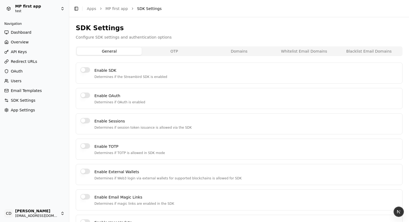
click at [159, 52] on button "OTP" at bounding box center [174, 52] width 65 height 8
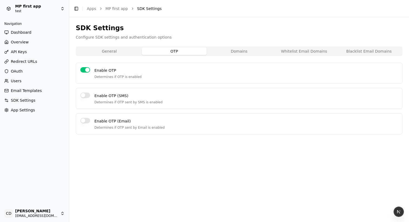
click at [218, 52] on button "Domains" at bounding box center [239, 52] width 65 height 8
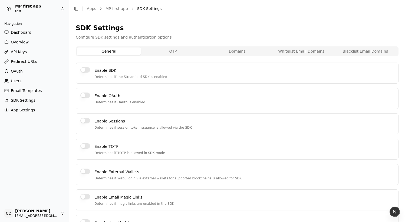
click at [110, 53] on button "General" at bounding box center [109, 52] width 64 height 8
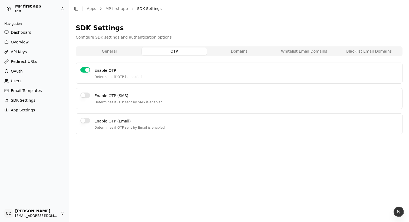
click at [178, 49] on button "OTP" at bounding box center [174, 52] width 65 height 8
click at [226, 50] on button "Domains" at bounding box center [239, 52] width 65 height 8
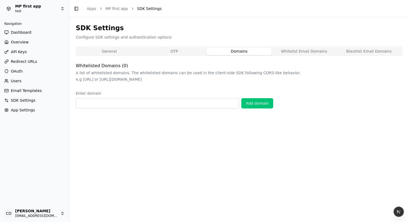
click at [185, 55] on div "General OTP Domains Whitelist Email Domains Blacklist Email Domains" at bounding box center [239, 51] width 327 height 10
click at [229, 52] on button "Domains" at bounding box center [239, 52] width 65 height 8
click at [277, 51] on button "Whitelist Email Domains" at bounding box center [303, 52] width 65 height 8
click at [337, 49] on button "Blacklist Email Domains" at bounding box center [368, 52] width 65 height 8
drag, startPoint x: 293, startPoint y: 52, endPoint x: 255, endPoint y: 52, distance: 38.4
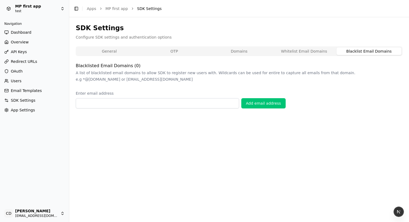
click at [293, 52] on button "Whitelist Email Domains" at bounding box center [303, 52] width 65 height 8
click at [234, 52] on button "Domains" at bounding box center [239, 52] width 65 height 8
click at [132, 91] on label "Enter domain" at bounding box center [239, 93] width 327 height 5
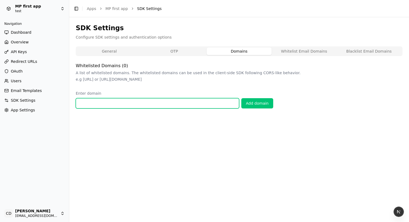
click at [132, 98] on input "Enter domain" at bounding box center [157, 103] width 163 height 10
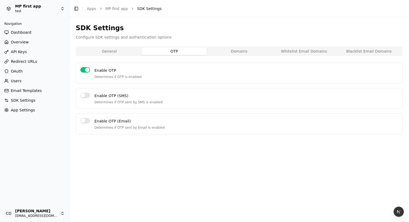
click at [159, 53] on button "OTP" at bounding box center [174, 52] width 65 height 8
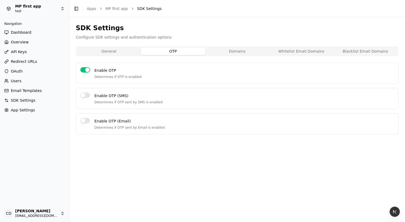
click at [105, 54] on button "General" at bounding box center [109, 52] width 64 height 8
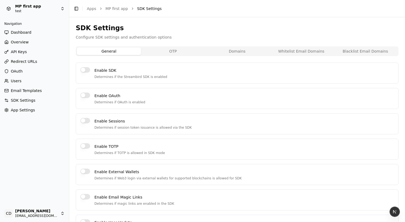
click at [156, 53] on button "OTP" at bounding box center [173, 52] width 64 height 8
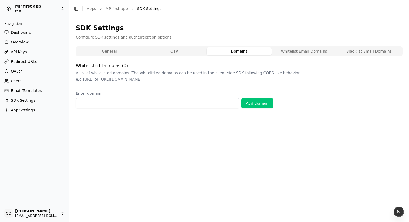
drag, startPoint x: 219, startPoint y: 52, endPoint x: 185, endPoint y: 52, distance: 34.1
click at [219, 52] on button "Domains" at bounding box center [239, 52] width 65 height 8
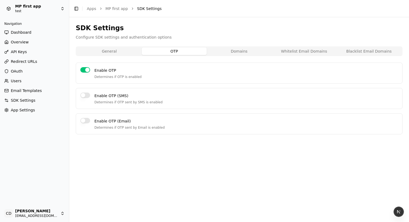
click at [185, 52] on button "OTP" at bounding box center [174, 52] width 65 height 8
click at [232, 52] on button "Domains" at bounding box center [239, 52] width 65 height 8
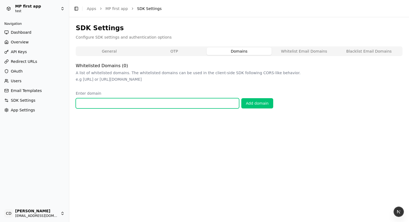
click at [201, 102] on input "Enter domain" at bounding box center [157, 103] width 163 height 10
type input "*"
type input "**********"
click at [203, 103] on input "Enter domain" at bounding box center [157, 103] width 163 height 10
type input "*"
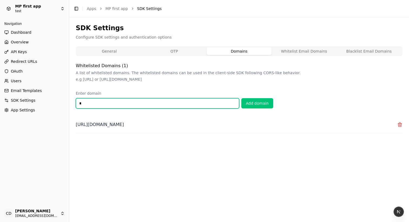
click at [199, 104] on input "*" at bounding box center [157, 103] width 163 height 10
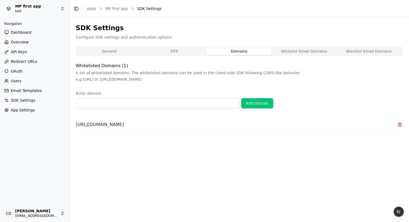
click at [287, 49] on button "Whitelist Email Domains" at bounding box center [303, 52] width 65 height 8
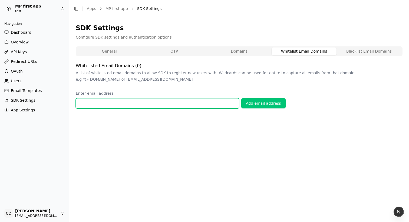
click at [151, 100] on input "Enter email address" at bounding box center [157, 103] width 163 height 10
type input "*"
type input "**********"
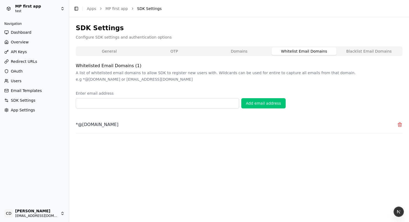
click at [348, 50] on button "Blacklist Email Domains" at bounding box center [368, 52] width 65 height 8
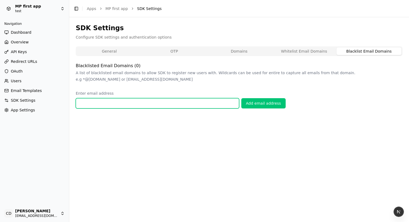
click at [167, 104] on input "Enter email address" at bounding box center [157, 103] width 163 height 10
click at [166, 102] on input "*********" at bounding box center [157, 103] width 163 height 10
drag, startPoint x: 78, startPoint y: 104, endPoint x: 127, endPoint y: 105, distance: 48.9
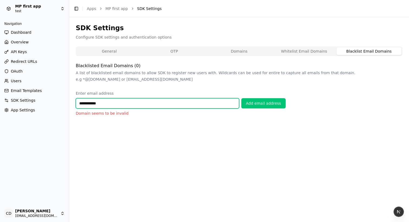
click at [127, 105] on input "**********" at bounding box center [157, 103] width 163 height 10
type input "**********"
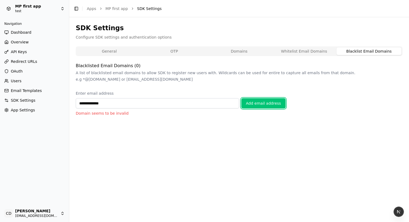
click at [253, 102] on div "Add email address" at bounding box center [263, 103] width 35 height 5
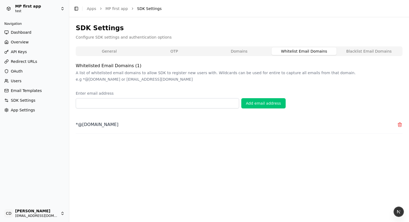
click at [311, 53] on button "Whitelist Email Domains" at bounding box center [303, 52] width 65 height 8
click at [355, 49] on button "Blacklist Email Domains" at bounding box center [368, 52] width 65 height 8
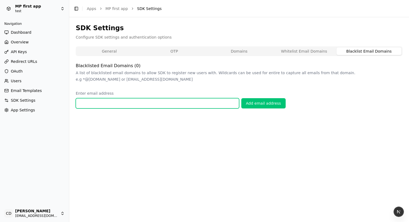
click at [114, 103] on input "Enter email address" at bounding box center [157, 103] width 163 height 10
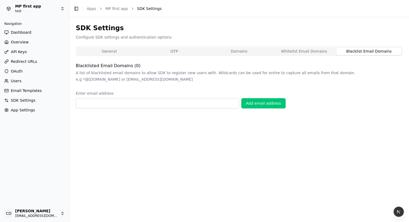
click at [230, 51] on button "Domains" at bounding box center [239, 52] width 65 height 8
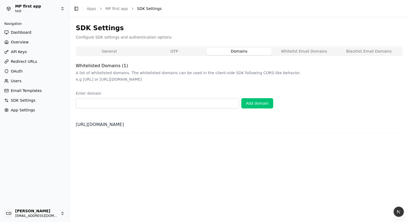
click at [293, 53] on button "Whitelist Email Domains" at bounding box center [303, 52] width 65 height 8
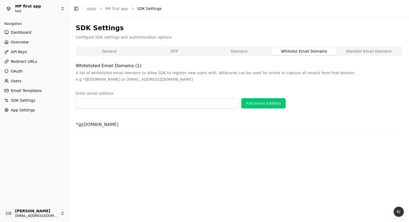
click at [351, 51] on button "Blacklist Email Domains" at bounding box center [368, 52] width 65 height 8
drag, startPoint x: 294, startPoint y: 54, endPoint x: 272, endPoint y: 54, distance: 22.2
click at [294, 54] on button "Whitelist Email Domains" at bounding box center [303, 52] width 65 height 8
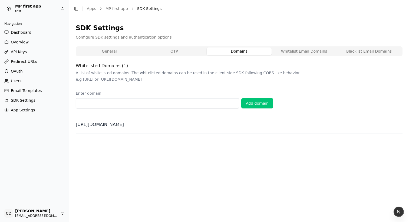
click at [249, 54] on button "Domains" at bounding box center [239, 52] width 65 height 8
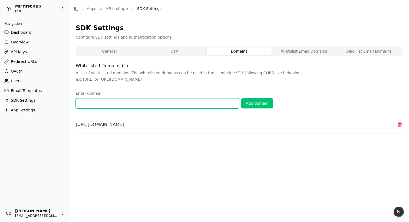
click at [224, 106] on input "Enter domain" at bounding box center [157, 103] width 163 height 10
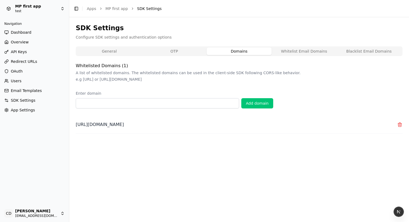
click at [398, 124] on icon at bounding box center [400, 125] width 4 height 4
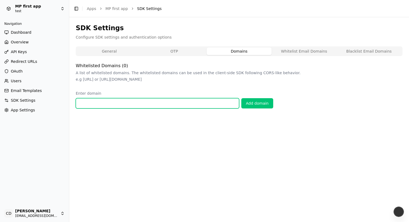
drag, startPoint x: 136, startPoint y: 105, endPoint x: 141, endPoint y: 99, distance: 7.5
click at [136, 104] on input "Enter domain" at bounding box center [157, 103] width 163 height 10
click at [123, 103] on input "Enter domain" at bounding box center [157, 103] width 163 height 10
click at [78, 103] on input "**********" at bounding box center [157, 103] width 163 height 10
type input "**********"
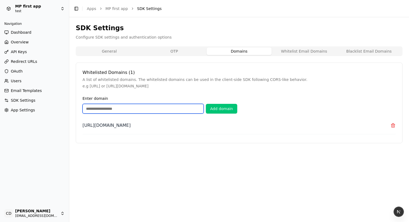
click at [188, 108] on input "Enter domain" at bounding box center [142, 109] width 121 height 10
click at [153, 113] on input "Enter domain" at bounding box center [142, 109] width 121 height 10
click at [248, 130] on div "http://google.com" at bounding box center [238, 128] width 313 height 12
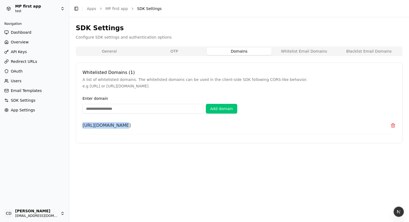
drag, startPoint x: 93, startPoint y: 124, endPoint x: 197, endPoint y: 124, distance: 104.6
click at [194, 125] on div "Whitelisted Domains ( 1 ) A list of whitelisted domains. The whitelisted domain…" at bounding box center [239, 103] width 327 height 81
click at [197, 124] on div "http://google.com" at bounding box center [238, 128] width 313 height 12
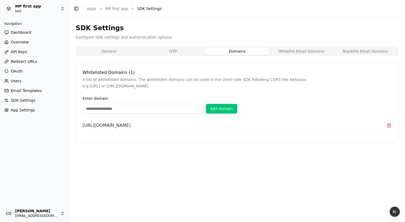
click at [115, 50] on button "General" at bounding box center [109, 52] width 64 height 8
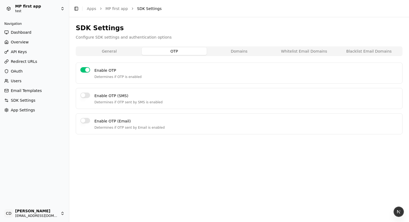
click at [172, 31] on div "SDK Settings Configure SDK settings and authentication options General OTP Doma…" at bounding box center [239, 79] width 327 height 111
click at [115, 45] on div "SDK Settings Configure SDK settings and authentication options General OTP Doma…" at bounding box center [239, 79] width 327 height 111
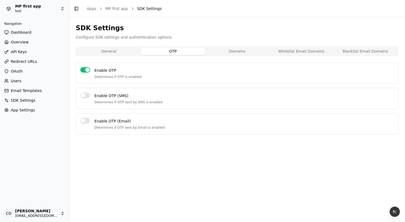
click at [113, 50] on button "General" at bounding box center [109, 52] width 64 height 8
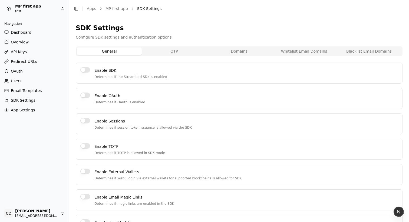
click at [165, 50] on button "OTP" at bounding box center [174, 52] width 65 height 8
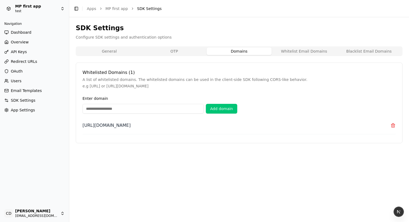
click at [221, 48] on button "Domains" at bounding box center [239, 52] width 65 height 8
click at [146, 111] on input "Enter domain" at bounding box center [142, 109] width 121 height 10
click at [225, 52] on button "Domains" at bounding box center [239, 52] width 65 height 8
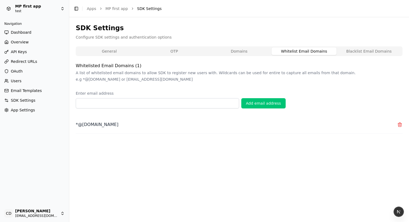
click at [294, 52] on button "Whitelist Email Domains" at bounding box center [303, 52] width 65 height 8
click at [238, 53] on button "Domains" at bounding box center [239, 52] width 65 height 8
click at [311, 50] on button "Whitelist Email Domains" at bounding box center [303, 52] width 65 height 8
click at [349, 52] on button "Blacklist Email Domains" at bounding box center [368, 52] width 65 height 8
drag, startPoint x: 314, startPoint y: 51, endPoint x: 288, endPoint y: 51, distance: 26.5
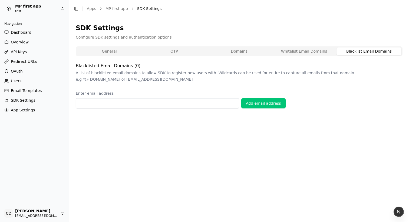
click at [314, 51] on button "Whitelist Email Domains" at bounding box center [303, 52] width 65 height 8
click at [264, 51] on button "Domains" at bounding box center [239, 52] width 65 height 8
click at [300, 51] on button "Whitelist Email Domains" at bounding box center [303, 52] width 65 height 8
click at [250, 52] on button "Domains" at bounding box center [239, 52] width 65 height 8
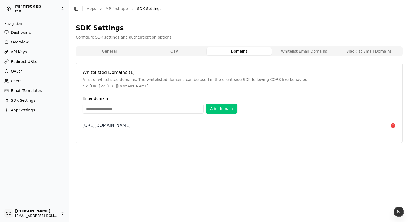
click at [290, 52] on button "Whitelist Email Domains" at bounding box center [303, 52] width 65 height 8
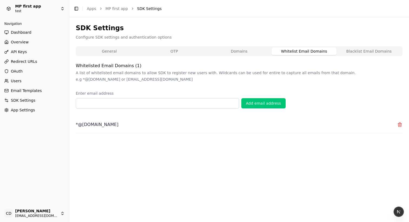
click at [248, 52] on button "Domains" at bounding box center [239, 52] width 65 height 8
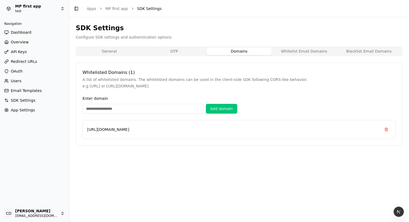
click at [310, 51] on button "Whitelist Email Domains" at bounding box center [303, 52] width 65 height 8
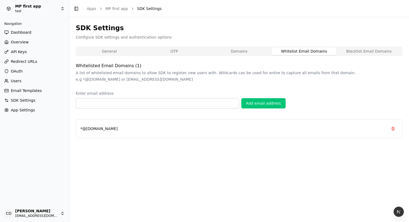
drag, startPoint x: 364, startPoint y: 54, endPoint x: 343, endPoint y: 54, distance: 21.1
click at [363, 54] on button "Blacklist Email Domains" at bounding box center [368, 52] width 65 height 8
click at [303, 55] on div "General OTP Domains Whitelist Email Domains Blacklist Email Domains" at bounding box center [239, 51] width 327 height 10
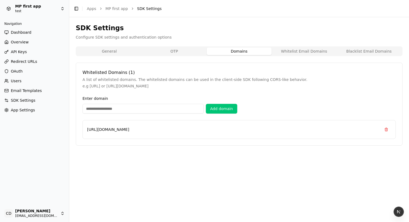
click at [259, 50] on button "Domains" at bounding box center [239, 52] width 65 height 8
click at [160, 52] on button "OTP" at bounding box center [174, 52] width 65 height 8
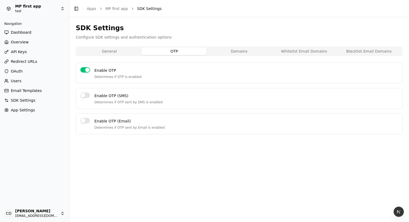
click at [221, 52] on button "Domains" at bounding box center [239, 52] width 65 height 8
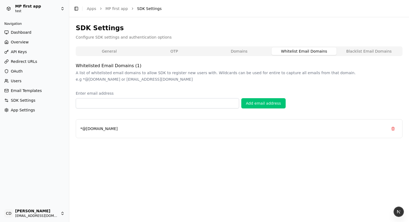
click at [287, 52] on button "Whitelist Email Domains" at bounding box center [303, 52] width 65 height 8
click at [166, 54] on button "OTP" at bounding box center [174, 52] width 65 height 8
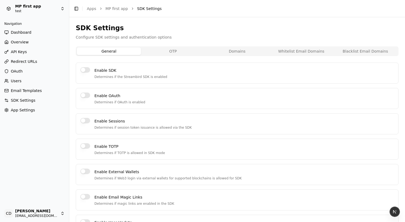
click at [122, 50] on button "General" at bounding box center [109, 52] width 64 height 8
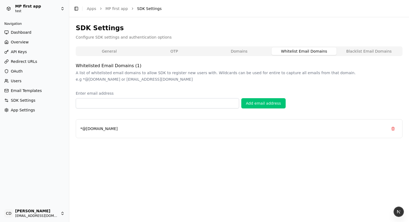
click at [289, 31] on div "SDK Settings Configure SDK settings and authentication options General OTP Doma…" at bounding box center [239, 81] width 327 height 115
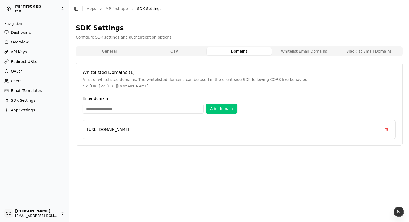
click at [235, 50] on button "Domains" at bounding box center [239, 52] width 65 height 8
click at [303, 48] on button "Whitelist Email Domains" at bounding box center [303, 52] width 65 height 8
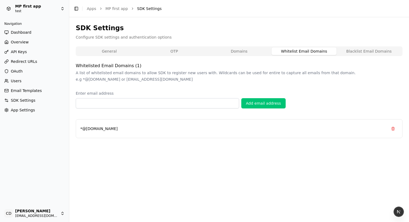
click at [258, 48] on button "Domains" at bounding box center [239, 52] width 65 height 8
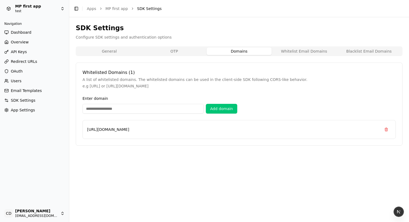
click at [307, 51] on button "Whitelist Email Domains" at bounding box center [303, 52] width 65 height 8
click at [255, 48] on button "Domains" at bounding box center [239, 52] width 65 height 8
click at [298, 50] on button "Whitelist Email Domains" at bounding box center [303, 52] width 65 height 8
click at [249, 52] on button "Domains" at bounding box center [239, 52] width 65 height 8
click at [304, 53] on button "Whitelist Email Domains" at bounding box center [303, 52] width 65 height 8
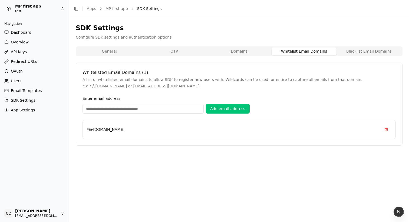
click at [355, 52] on button "Blacklist Email Domains" at bounding box center [368, 52] width 65 height 8
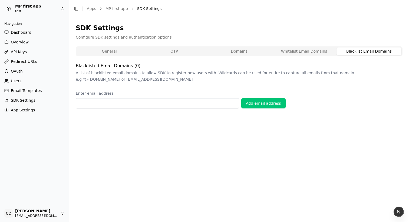
drag, startPoint x: 299, startPoint y: 52, endPoint x: 275, endPoint y: 52, distance: 23.8
click at [298, 51] on button "Whitelist Email Domains" at bounding box center [303, 52] width 65 height 8
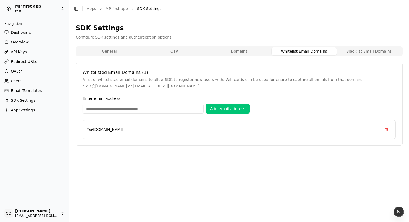
click at [261, 53] on button "Domains" at bounding box center [239, 52] width 65 height 8
click at [201, 53] on button "OTP" at bounding box center [174, 52] width 65 height 8
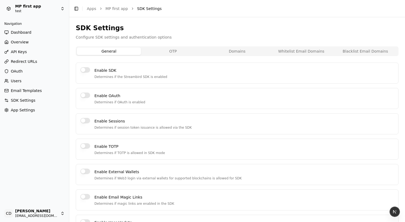
click at [129, 52] on button "General" at bounding box center [109, 52] width 64 height 8
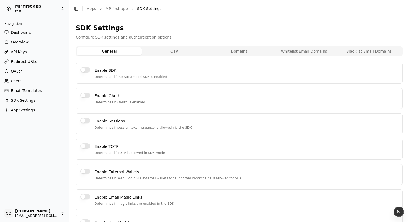
click at [163, 52] on button "OTP" at bounding box center [174, 52] width 65 height 8
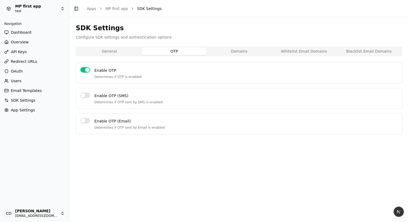
click at [236, 52] on button "Domains" at bounding box center [239, 52] width 65 height 8
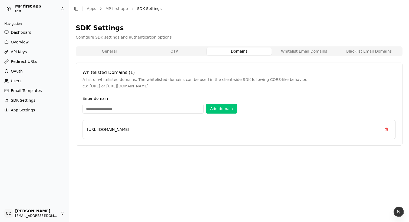
drag, startPoint x: 280, startPoint y: 52, endPoint x: 287, endPoint y: 52, distance: 7.3
click at [280, 52] on button "Whitelist Email Domains" at bounding box center [303, 52] width 65 height 8
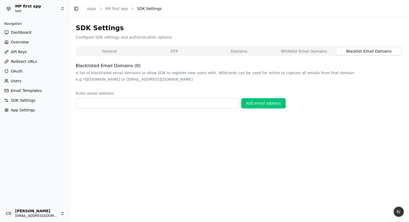
click at [345, 50] on button "Blacklist Email Domains" at bounding box center [368, 52] width 65 height 8
drag, startPoint x: 406, startPoint y: 218, endPoint x: 368, endPoint y: 219, distance: 37.3
click at [311, 218] on div "SDK Settings Configure SDK settings and authentication options General OTP Doma…" at bounding box center [239, 119] width 340 height 205
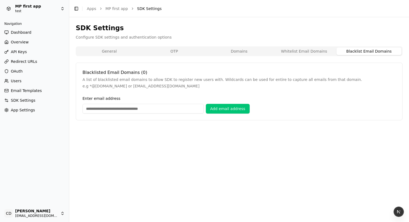
click at [258, 54] on button "Domains" at bounding box center [239, 52] width 65 height 8
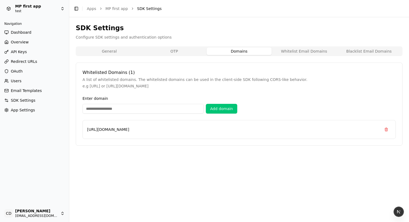
click at [292, 52] on button "Whitelist Email Domains" at bounding box center [303, 52] width 65 height 8
click at [239, 52] on button "Domains" at bounding box center [239, 52] width 65 height 8
click at [171, 51] on button "OTP" at bounding box center [174, 52] width 65 height 8
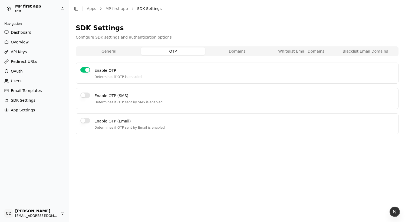
click at [124, 52] on button "General" at bounding box center [109, 52] width 64 height 8
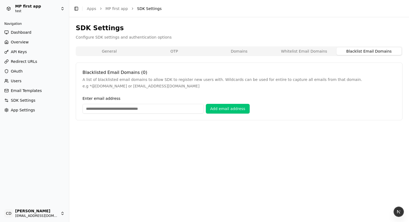
click at [349, 49] on button "Blacklist Email Domains" at bounding box center [368, 52] width 65 height 8
click at [180, 108] on input "Enter email address" at bounding box center [142, 109] width 121 height 10
drag, startPoint x: 353, startPoint y: 55, endPoint x: 311, endPoint y: 54, distance: 42.5
click at [353, 55] on div "General OTP Domains Whitelist Email Domains Blacklist Email Domains" at bounding box center [239, 51] width 327 height 10
click at [309, 54] on button "Whitelist Email Domains" at bounding box center [303, 52] width 65 height 8
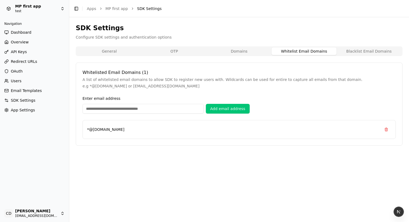
click at [345, 52] on button "Blacklist Email Domains" at bounding box center [368, 52] width 65 height 8
drag, startPoint x: 320, startPoint y: 51, endPoint x: 327, endPoint y: 61, distance: 12.7
click at [320, 51] on button "Whitelist Email Domains" at bounding box center [303, 52] width 65 height 8
click at [364, 49] on button "Blacklist Email Domains" at bounding box center [368, 52] width 65 height 8
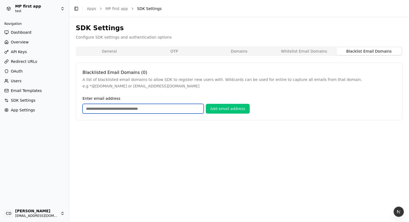
click at [134, 105] on input "Enter email address" at bounding box center [142, 109] width 121 height 10
click at [144, 110] on input "Enter email address" at bounding box center [142, 109] width 121 height 10
type input "*"
type input "**********"
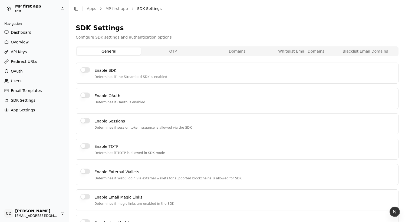
click at [360, 51] on button "Blacklist Email Domains" at bounding box center [365, 52] width 64 height 8
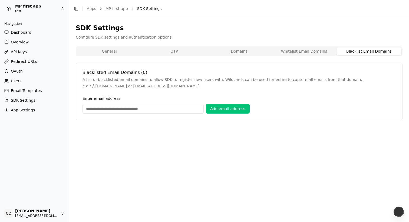
click at [286, 52] on button "Whitelist Email Domains" at bounding box center [303, 52] width 65 height 8
click at [246, 51] on button "Domains" at bounding box center [239, 52] width 65 height 8
click at [169, 53] on button "OTP" at bounding box center [174, 52] width 65 height 8
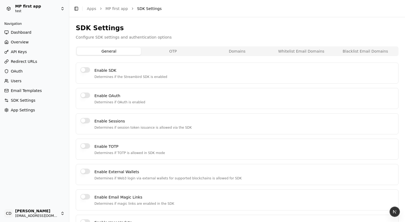
click at [116, 52] on button "General" at bounding box center [109, 52] width 64 height 8
drag, startPoint x: 172, startPoint y: 51, endPoint x: 200, endPoint y: 49, distance: 28.4
click at [172, 51] on button "OTP" at bounding box center [173, 52] width 64 height 8
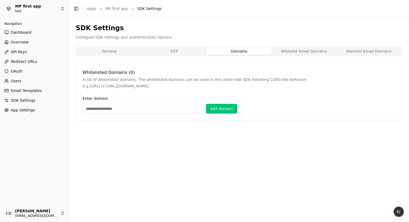
click at [242, 51] on button "Domains" at bounding box center [239, 52] width 65 height 8
drag, startPoint x: 297, startPoint y: 52, endPoint x: 347, endPoint y: 53, distance: 49.8
click at [297, 52] on button "Whitelist Email Domains" at bounding box center [303, 52] width 65 height 8
click at [347, 53] on button "Blacklist Email Domains" at bounding box center [368, 52] width 65 height 8
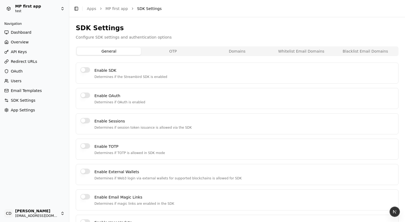
click at [90, 65] on div "Enable SDK Determines if the Streambird SDK is enabled" at bounding box center [237, 73] width 322 height 21
click at [88, 70] on button "Enable SDK" at bounding box center [85, 69] width 10 height 5
click at [89, 70] on button "Enable SDK" at bounding box center [85, 69] width 10 height 5
type button "on"
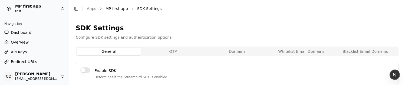
click at [117, 10] on link "MP first app" at bounding box center [116, 8] width 22 height 5
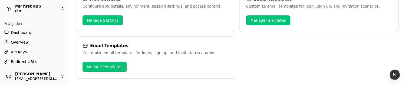
scroll to position [49, 0]
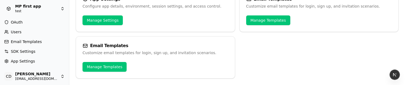
click at [29, 50] on span "SDK Settings" at bounding box center [23, 51] width 25 height 5
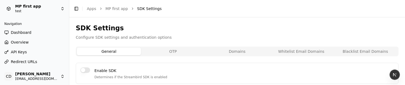
scroll to position [158, 0]
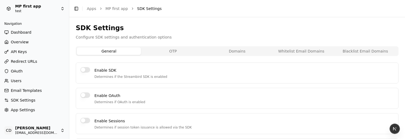
click at [265, 53] on button "Domains" at bounding box center [237, 52] width 64 height 8
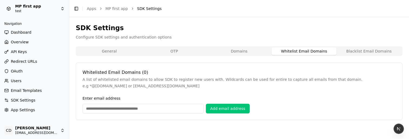
click at [295, 52] on button "Whitelist Email Domains" at bounding box center [303, 52] width 65 height 8
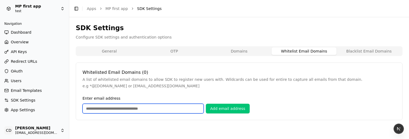
drag, startPoint x: 135, startPoint y: 109, endPoint x: 138, endPoint y: 108, distance: 3.0
click at [135, 85] on input "Enter email address" at bounding box center [142, 109] width 121 height 10
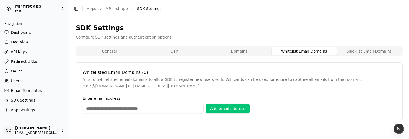
click at [258, 51] on button "Domains" at bounding box center [239, 52] width 65 height 8
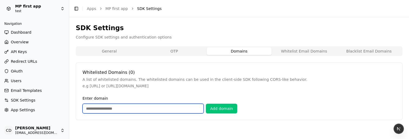
click at [124, 85] on input "Enter domain" at bounding box center [142, 109] width 121 height 10
type input "**********"
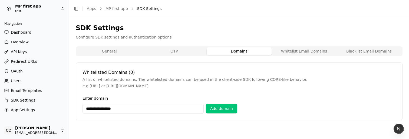
click at [220, 85] on button "Add domain" at bounding box center [221, 109] width 31 height 10
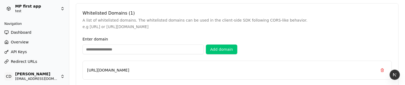
scroll to position [67, 0]
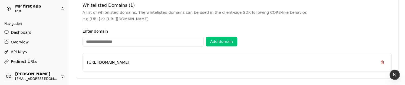
click at [118, 64] on p "https://google.com" at bounding box center [232, 62] width 290 height 5
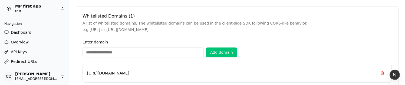
scroll to position [55, 0]
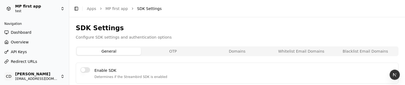
click at [285, 50] on button "Whitelist Email Domains" at bounding box center [301, 52] width 64 height 8
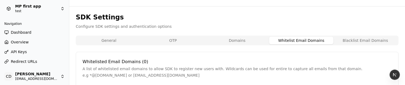
scroll to position [42, 0]
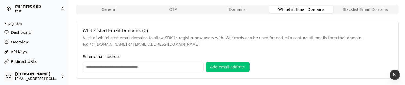
click at [228, 11] on button "Domains" at bounding box center [237, 10] width 64 height 8
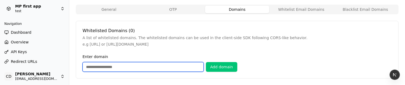
click at [109, 67] on input "Enter domain" at bounding box center [142, 67] width 121 height 10
type input "**********"
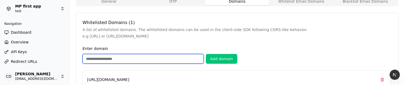
scroll to position [67, 0]
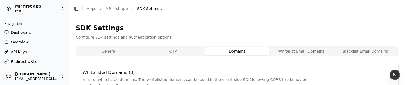
click at [241, 48] on button "Domains" at bounding box center [237, 52] width 64 height 8
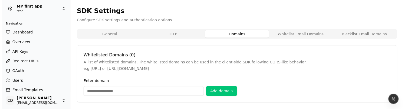
scroll to position [16, 0]
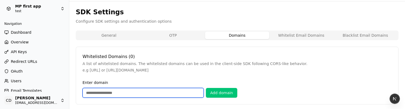
click at [108, 85] on input "Enter domain" at bounding box center [142, 93] width 121 height 10
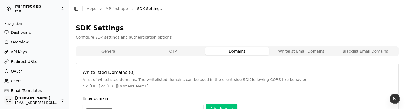
click at [232, 51] on button "Domains" at bounding box center [237, 52] width 64 height 8
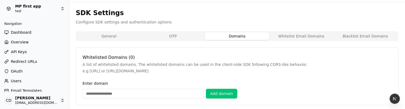
scroll to position [18, 0]
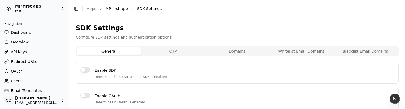
click at [118, 10] on link "MP first app" at bounding box center [116, 8] width 22 height 5
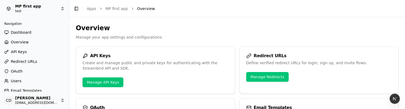
scroll to position [25, 0]
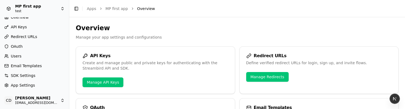
click at [18, 78] on span "SDK Settings" at bounding box center [23, 75] width 25 height 5
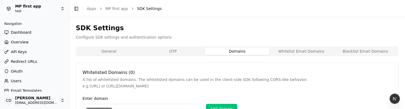
scroll to position [18, 0]
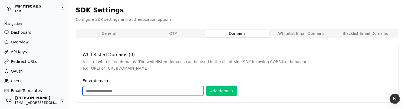
click at [114, 89] on input "Enter domain" at bounding box center [142, 91] width 121 height 10
type input "**********"
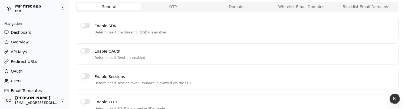
click at [234, 11] on div "General OTP Domains Whitelist Email Domains Blacklist Email Domains" at bounding box center [237, 7] width 322 height 10
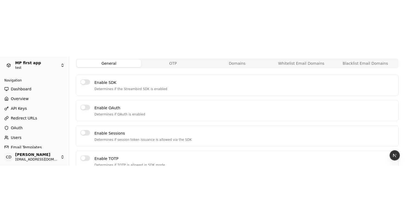
scroll to position [18, 0]
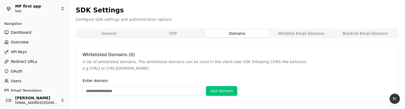
click at [234, 8] on div "SDK Settings Configure SDK settings and authentication options General OTP Doma…" at bounding box center [237, 54] width 322 height 97
click at [119, 34] on button "General" at bounding box center [109, 34] width 64 height 8
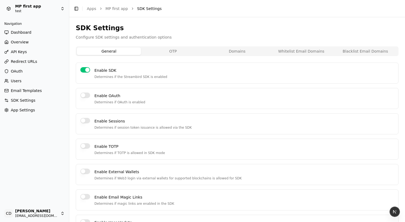
click at [88, 69] on button "Enable SDK" at bounding box center [85, 69] width 10 height 5
click at [82, 99] on div "Enable OAuth Determines if OAuth is enabled" at bounding box center [237, 98] width 322 height 21
click at [83, 73] on div "Enable SDK Determines if the Streambird SDK is enabled" at bounding box center [237, 73] width 322 height 21
click at [83, 66] on div "Enable SDK Determines if the Streambird SDK is enabled" at bounding box center [237, 73] width 322 height 21
click at [83, 73] on div "Enable SDK Determines if the Streambird SDK is enabled" at bounding box center [237, 73] width 322 height 21
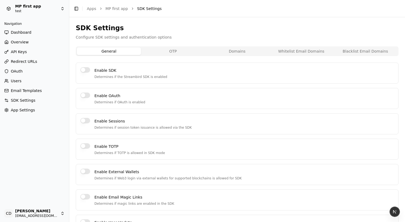
click at [84, 97] on div "Enable OAuth Determines if OAuth is enabled" at bounding box center [237, 98] width 322 height 21
click at [85, 69] on button "Enable SDK" at bounding box center [85, 69] width 10 height 5
click at [84, 95] on button "Enable OAuth" at bounding box center [85, 95] width 10 height 5
type button "on"
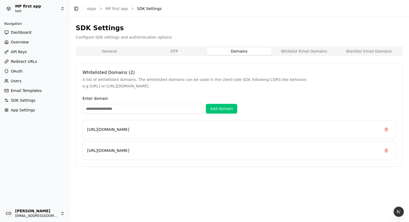
click at [184, 49] on button "OTP" at bounding box center [174, 52] width 65 height 8
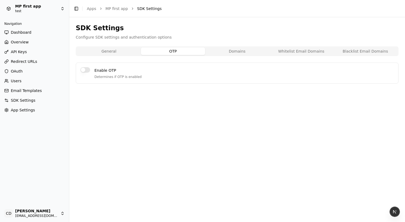
click at [117, 53] on button "General" at bounding box center [109, 52] width 64 height 8
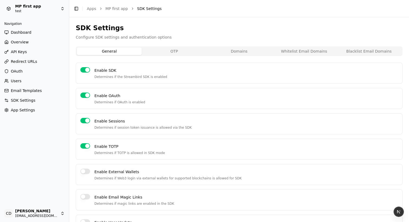
drag, startPoint x: 166, startPoint y: 54, endPoint x: 171, endPoint y: 54, distance: 4.6
click at [166, 54] on button "OTP" at bounding box center [174, 52] width 65 height 8
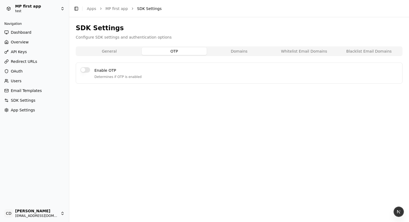
click at [223, 53] on button "Domains" at bounding box center [239, 52] width 65 height 8
click at [158, 49] on button "OTP" at bounding box center [174, 52] width 65 height 8
click at [78, 71] on div "Enable OTP Determines if OTP is enabled" at bounding box center [239, 73] width 327 height 21
drag, startPoint x: 85, startPoint y: 71, endPoint x: 93, endPoint y: 75, distance: 9.3
click at [85, 71] on button "Enable OTP" at bounding box center [85, 69] width 10 height 5
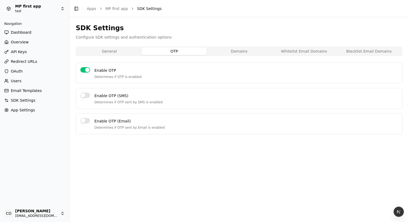
click at [90, 93] on div "Enable OTP (SMS) Determines if OTP sent by SMS is enabled" at bounding box center [239, 98] width 327 height 21
click at [84, 94] on button "Enable OTP (SMS)" at bounding box center [85, 95] width 10 height 5
type button "on"
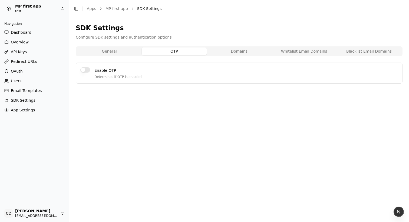
click at [84, 69] on button "Enable OTP" at bounding box center [85, 69] width 10 height 5
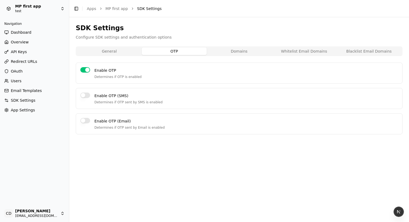
type button "on"
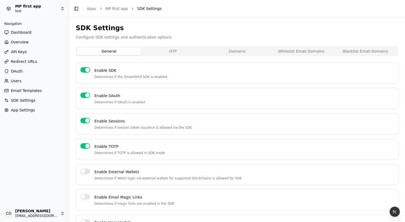
click at [148, 51] on button "OTP" at bounding box center [173, 52] width 64 height 8
click at [108, 52] on button "General" at bounding box center [109, 52] width 64 height 8
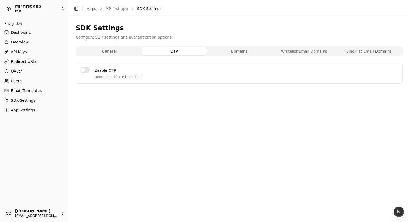
click at [184, 48] on button "OTP" at bounding box center [174, 52] width 65 height 8
drag, startPoint x: 91, startPoint y: 68, endPoint x: 88, endPoint y: 69, distance: 3.0
click at [91, 68] on div "Enable OTP Determines if OTP is enabled" at bounding box center [239, 73] width 327 height 21
click at [85, 70] on button "Enable OTP" at bounding box center [85, 69] width 10 height 5
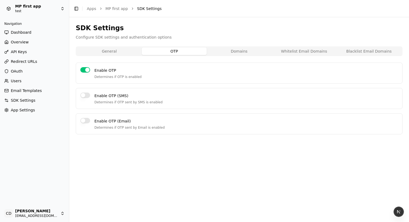
type button "on"
click at [240, 51] on button "Domains" at bounding box center [239, 52] width 65 height 8
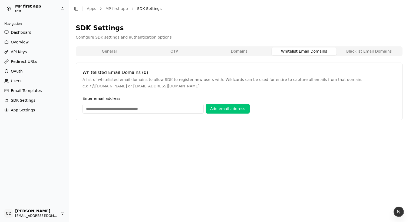
click at [304, 51] on button "Whitelist Email Domains" at bounding box center [303, 52] width 65 height 8
click at [238, 49] on button "Domains" at bounding box center [239, 52] width 65 height 8
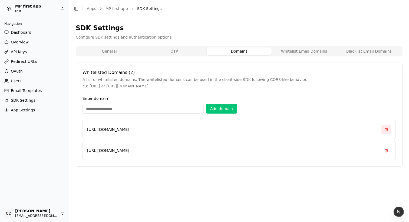
click at [385, 128] on button at bounding box center [386, 130] width 10 height 10
click at [312, 54] on button "Whitelist Email Domains" at bounding box center [303, 52] width 65 height 8
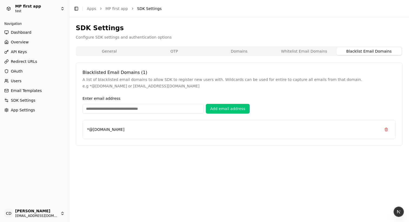
drag, startPoint x: 357, startPoint y: 51, endPoint x: 306, endPoint y: 52, distance: 51.6
click at [357, 51] on button "Blacklist Email Domains" at bounding box center [368, 52] width 65 height 8
click at [303, 52] on button "Whitelist Email Domains" at bounding box center [303, 52] width 65 height 8
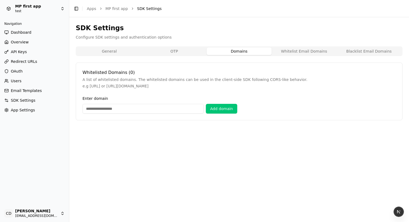
drag, startPoint x: 241, startPoint y: 52, endPoint x: 347, endPoint y: 45, distance: 105.9
click at [242, 52] on button "Domains" at bounding box center [239, 52] width 65 height 8
click at [350, 45] on div "SDK Settings Configure SDK settings and authentication options General OTP Doma…" at bounding box center [239, 72] width 327 height 97
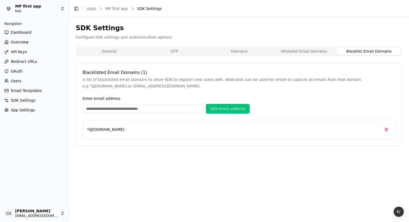
click at [354, 51] on button "Blacklist Email Domains" at bounding box center [368, 52] width 65 height 8
click at [311, 51] on button "Whitelist Email Domains" at bounding box center [303, 52] width 65 height 8
click at [238, 52] on button "Domains" at bounding box center [239, 52] width 65 height 8
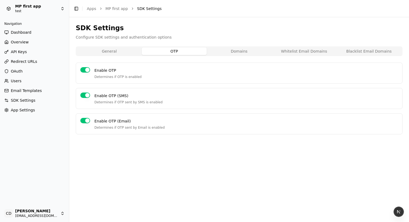
drag, startPoint x: 170, startPoint y: 52, endPoint x: 153, endPoint y: 53, distance: 17.0
click at [170, 52] on button "OTP" at bounding box center [174, 52] width 65 height 8
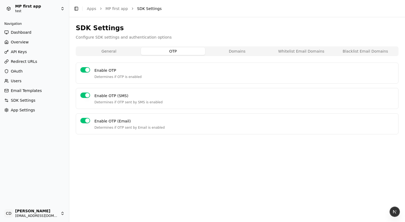
click at [107, 52] on button "General" at bounding box center [109, 52] width 64 height 8
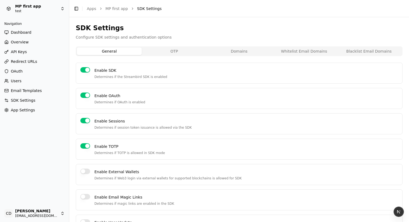
click at [160, 53] on button "OTP" at bounding box center [174, 52] width 65 height 8
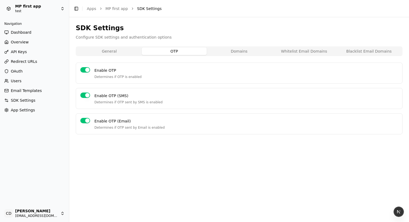
click at [223, 51] on button "Domains" at bounding box center [239, 52] width 65 height 8
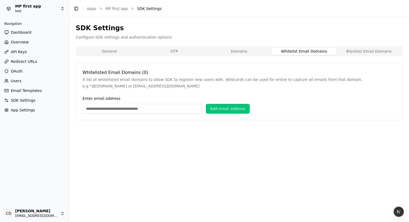
drag, startPoint x: 293, startPoint y: 50, endPoint x: 330, endPoint y: 50, distance: 37.0
click at [293, 50] on button "Whitelist Email Domains" at bounding box center [303, 52] width 65 height 8
click at [354, 50] on button "Blacklist Email Domains" at bounding box center [368, 52] width 65 height 8
click at [311, 51] on button "Whitelist Email Domains" at bounding box center [303, 52] width 65 height 8
drag, startPoint x: 248, startPoint y: 51, endPoint x: 222, endPoint y: 53, distance: 25.5
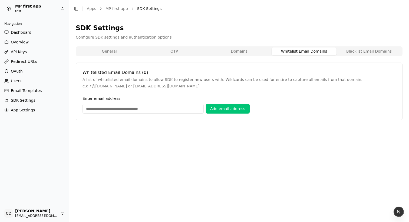
click at [247, 51] on button "Domains" at bounding box center [239, 52] width 65 height 8
click at [186, 53] on button "OTP" at bounding box center [174, 52] width 65 height 8
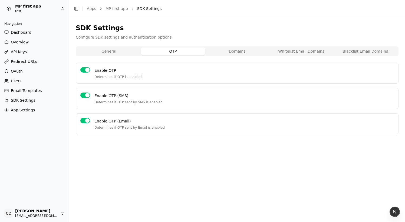
drag, startPoint x: 129, startPoint y: 54, endPoint x: 142, endPoint y: 55, distance: 12.7
click at [129, 54] on button "General" at bounding box center [109, 52] width 64 height 8
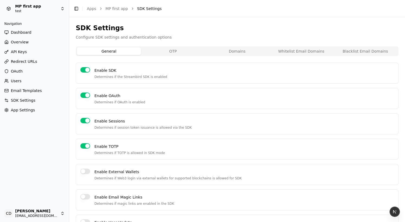
click at [86, 171] on button "Enable External Wallets" at bounding box center [85, 171] width 10 height 5
type button "on"
click at [87, 69] on button "Enable SDK" at bounding box center [85, 69] width 10 height 5
drag, startPoint x: 85, startPoint y: 95, endPoint x: 85, endPoint y: 107, distance: 11.4
click at [85, 96] on button "Enable OAuth" at bounding box center [85, 95] width 10 height 5
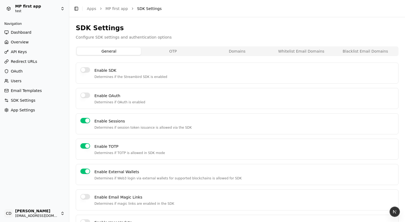
click at [85, 126] on div "Enable Sessions Determines if session token issuance is allowed via the SDK" at bounding box center [237, 124] width 322 height 21
drag, startPoint x: 86, startPoint y: 120, endPoint x: 93, endPoint y: 124, distance: 8.9
click at [86, 120] on button "Enable Sessions" at bounding box center [85, 120] width 10 height 5
type button "on"
click at [84, 119] on button "Enable Sessions" at bounding box center [85, 120] width 10 height 5
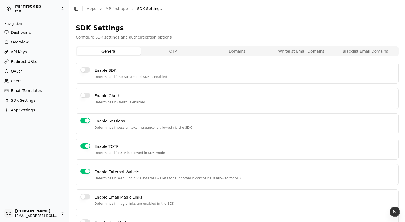
type button "on"
click at [28, 109] on span "App Settings" at bounding box center [23, 110] width 24 height 5
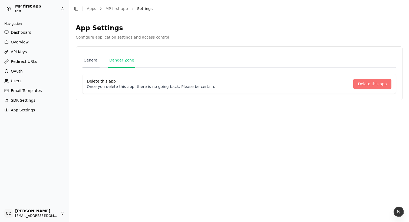
click at [88, 60] on link "General" at bounding box center [90, 60] width 17 height 15
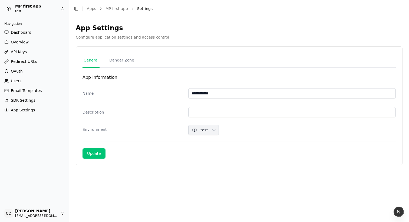
click at [48, 209] on html "**********" at bounding box center [204, 111] width 409 height 222
click at [187, 190] on html "**********" at bounding box center [204, 111] width 409 height 222
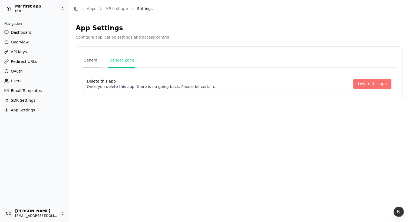
click at [94, 62] on link "General" at bounding box center [90, 60] width 17 height 15
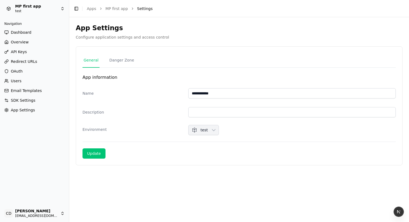
click at [38, 105] on link "SDK Settings" at bounding box center [34, 100] width 65 height 9
click at [33, 111] on span "App Settings" at bounding box center [23, 110] width 24 height 5
click at [24, 113] on span "App Settings" at bounding box center [23, 110] width 24 height 5
click at [25, 111] on span "App Settings" at bounding box center [23, 110] width 24 height 5
click at [33, 100] on span "SDK Settings" at bounding box center [23, 100] width 25 height 5
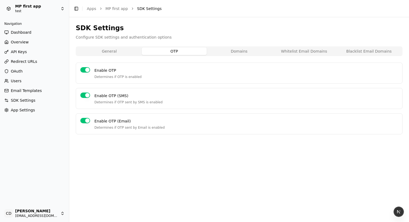
click at [232, 53] on button "Domains" at bounding box center [239, 52] width 65 height 8
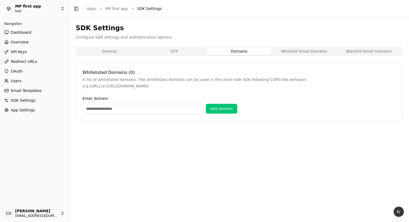
drag, startPoint x: 300, startPoint y: 52, endPoint x: 322, endPoint y: 51, distance: 21.9
click at [301, 51] on button "Whitelist Email Domains" at bounding box center [303, 52] width 65 height 8
drag, startPoint x: 360, startPoint y: 49, endPoint x: 299, endPoint y: 50, distance: 61.6
click at [360, 49] on button "Blacklist Email Domains" at bounding box center [368, 52] width 65 height 8
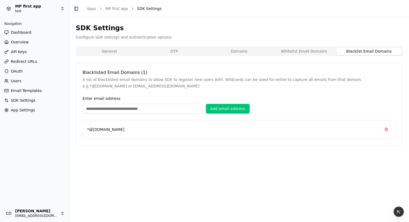
click at [115, 47] on div "General OTP Domains Whitelist Email Domains Blacklist Email Domains" at bounding box center [239, 51] width 327 height 10
click at [27, 112] on span "App Settings" at bounding box center [23, 110] width 24 height 5
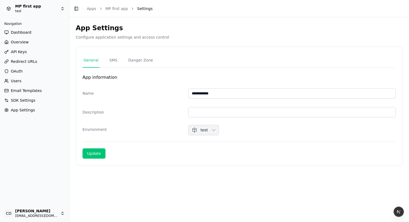
click at [119, 67] on nav "General SMS Danger Zone" at bounding box center [238, 60] width 313 height 15
click at [114, 61] on link "SMS" at bounding box center [113, 60] width 10 height 15
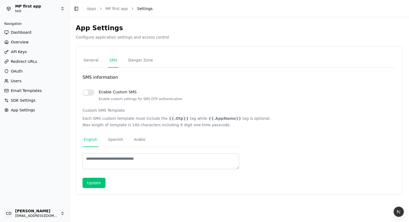
click at [86, 98] on div at bounding box center [88, 95] width 12 height 12
click at [89, 92] on button "button" at bounding box center [88, 92] width 12 height 6
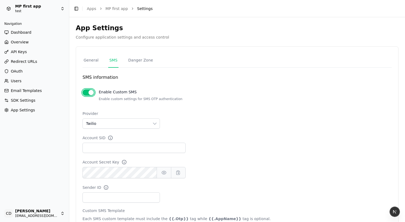
click at [89, 92] on button "button" at bounding box center [88, 92] width 12 height 6
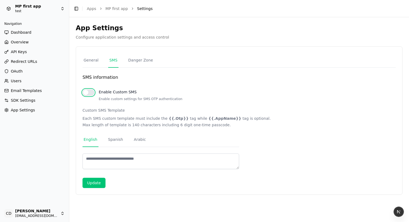
click at [88, 91] on button "button" at bounding box center [88, 92] width 12 height 6
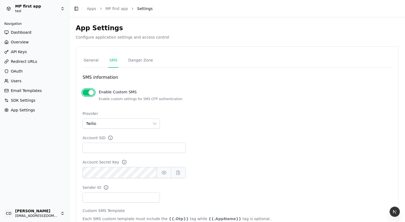
click at [88, 93] on button "button" at bounding box center [88, 92] width 12 height 6
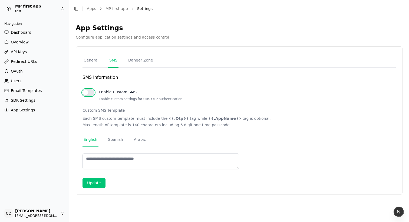
click at [85, 94] on button "button" at bounding box center [88, 92] width 12 height 6
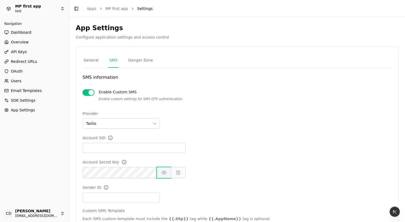
click at [161, 173] on icon "button" at bounding box center [163, 172] width 5 height 5
click at [89, 89] on div "Enable Custom SMS Enable custom settings for SMS OTP authentication" at bounding box center [236, 95] width 309 height 16
click at [91, 84] on div "SMS information Enable Custom SMS Enable custom settings for SMS OTP authentica…" at bounding box center [236, 181] width 309 height 215
click at [91, 95] on button "button" at bounding box center [88, 92] width 12 height 6
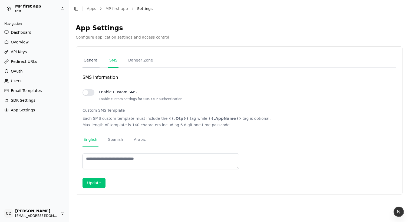
click at [92, 62] on link "General" at bounding box center [90, 60] width 17 height 15
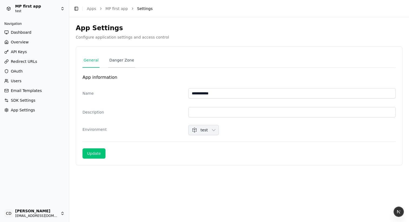
click at [129, 62] on link "Danger Zone" at bounding box center [121, 60] width 27 height 15
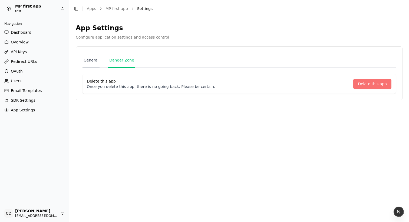
click at [91, 61] on link "General" at bounding box center [90, 60] width 17 height 15
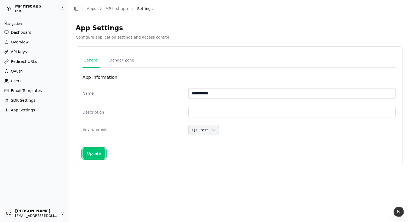
click at [91, 153] on div "Update" at bounding box center [94, 153] width 14 height 5
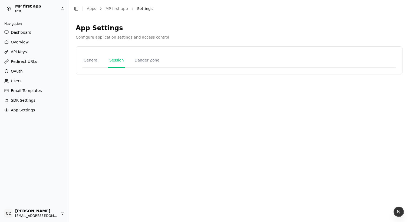
click at [118, 62] on link "Session" at bounding box center [116, 60] width 16 height 15
click at [90, 62] on link "General" at bounding box center [90, 60] width 17 height 15
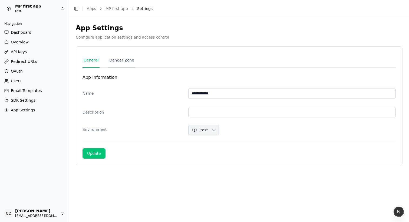
click at [112, 66] on link "Danger Zone" at bounding box center [121, 60] width 27 height 15
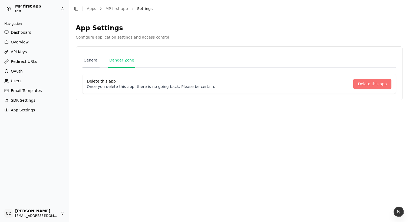
click at [92, 63] on link "General" at bounding box center [90, 60] width 17 height 15
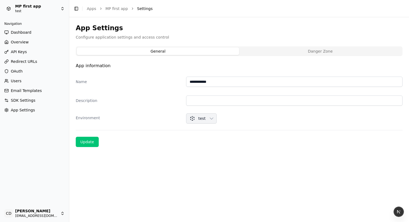
click at [281, 54] on button "Danger Zone" at bounding box center [320, 52] width 162 height 8
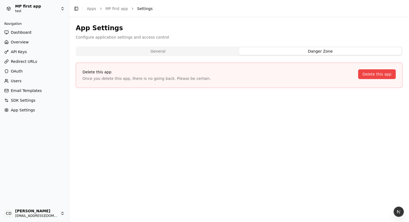
click at [203, 53] on button "General" at bounding box center [158, 52] width 162 height 8
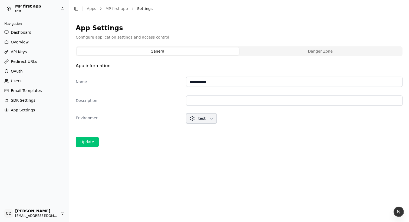
click at [201, 117] on span "test" at bounding box center [201, 118] width 7 height 5
click at [202, 120] on span "test" at bounding box center [201, 118] width 7 height 5
click at [211, 120] on button "test" at bounding box center [201, 119] width 31 height 10
drag, startPoint x: 215, startPoint y: 119, endPoint x: 218, endPoint y: 119, distance: 2.7
click at [216, 119] on button "test" at bounding box center [201, 119] width 31 height 10
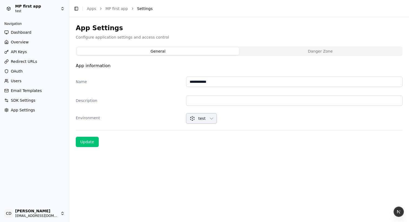
click at [204, 119] on span "test" at bounding box center [201, 118] width 7 height 5
click at [312, 48] on button "Danger Zone" at bounding box center [320, 52] width 162 height 8
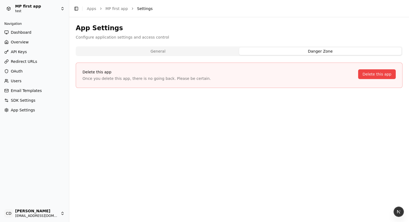
click at [210, 50] on button "General" at bounding box center [158, 52] width 162 height 8
click at [284, 48] on button "Danger Zone" at bounding box center [320, 52] width 162 height 8
click at [381, 72] on button "Delete this app" at bounding box center [377, 74] width 38 height 10
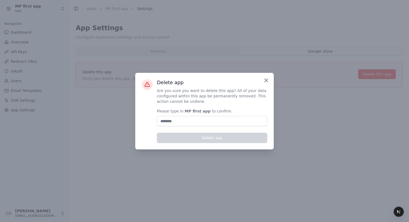
click at [265, 80] on icon "button" at bounding box center [266, 80] width 6 height 6
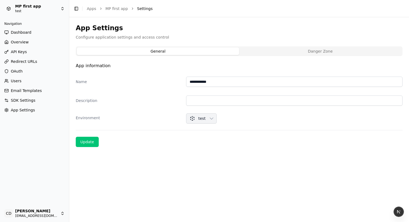
click at [217, 51] on button "General" at bounding box center [158, 52] width 162 height 8
click at [275, 52] on button "Danger Zone" at bounding box center [320, 52] width 162 height 8
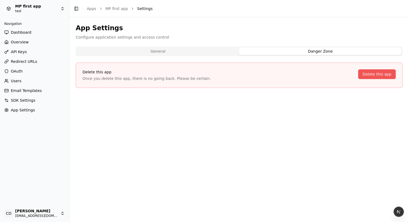
click at [369, 73] on button "Delete this app" at bounding box center [377, 74] width 38 height 10
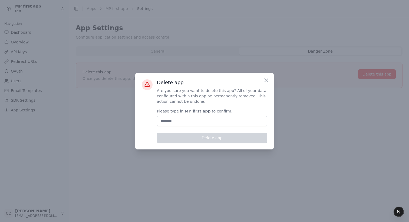
click at [262, 41] on div at bounding box center [204, 111] width 409 height 222
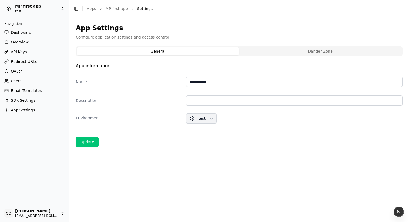
click at [174, 50] on button "General" at bounding box center [158, 52] width 162 height 8
click at [278, 56] on div "General Danger Zone" at bounding box center [239, 51] width 327 height 10
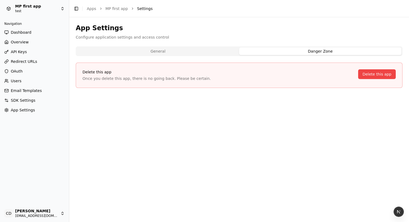
click at [264, 53] on button "Danger Zone" at bounding box center [320, 52] width 162 height 8
click at [214, 52] on button "General" at bounding box center [158, 52] width 162 height 8
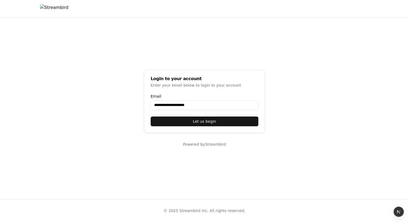
type input "**********"
click at [212, 121] on button "Let us begin" at bounding box center [205, 122] width 108 height 10
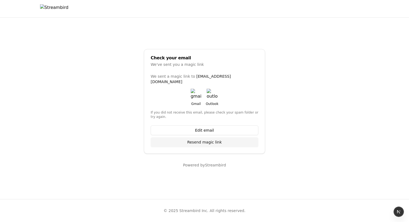
click at [192, 93] on img "button" at bounding box center [196, 94] width 11 height 11
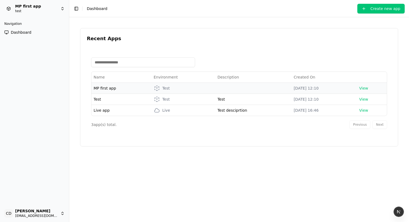
click at [101, 88] on span "MP first app" at bounding box center [105, 88] width 22 height 4
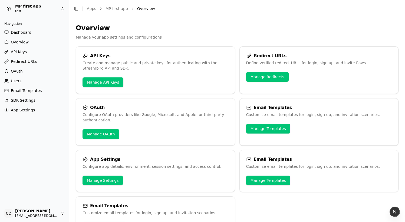
click at [24, 108] on span "App Settings" at bounding box center [23, 110] width 24 height 5
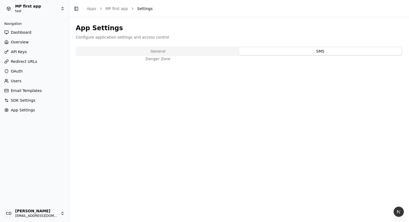
click at [284, 52] on button "SMS" at bounding box center [320, 52] width 162 height 8
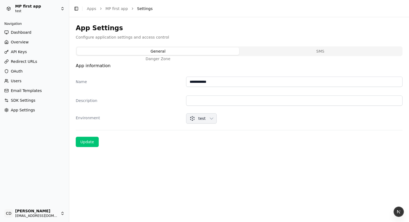
click at [203, 52] on button "General" at bounding box center [158, 52] width 162 height 8
click at [287, 55] on button "Danger Zone" at bounding box center [320, 52] width 162 height 8
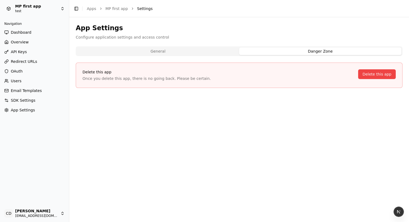
click at [207, 51] on button "General" at bounding box center [158, 52] width 162 height 8
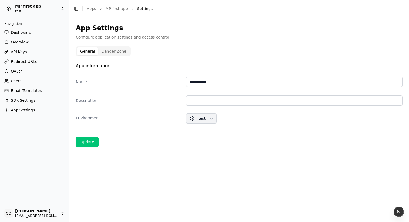
click at [112, 53] on button "Danger Zone" at bounding box center [113, 52] width 31 height 8
click at [83, 52] on button "General" at bounding box center [87, 52] width 21 height 8
click at [111, 53] on button "Danger Zone" at bounding box center [113, 52] width 31 height 8
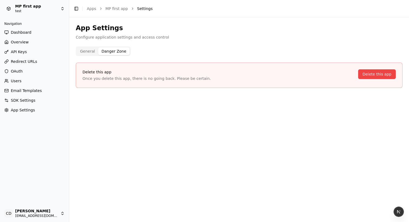
click at [89, 52] on button "General" at bounding box center [87, 52] width 21 height 8
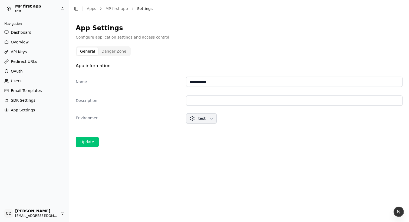
click at [29, 99] on span "SDK Settings" at bounding box center [23, 100] width 25 height 5
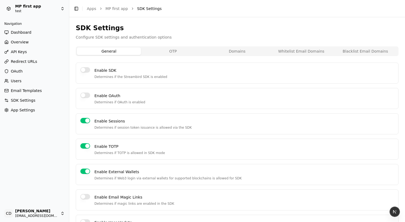
click at [36, 111] on link "App Settings" at bounding box center [34, 110] width 65 height 9
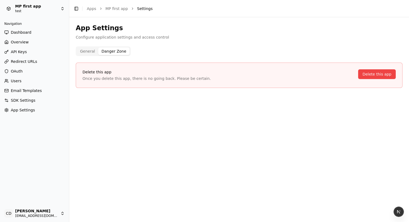
click at [115, 52] on button "Danger Zone" at bounding box center [113, 52] width 31 height 8
click at [86, 51] on button "General" at bounding box center [87, 52] width 21 height 8
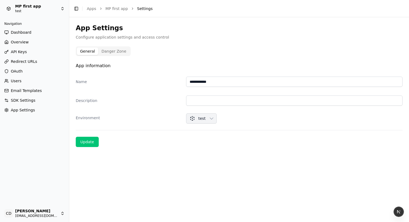
click at [86, 117] on dt "Environment" at bounding box center [129, 117] width 106 height 5
click at [206, 74] on div "**********" at bounding box center [239, 82] width 327 height 17
click at [105, 52] on button "Danger Zone" at bounding box center [113, 52] width 31 height 8
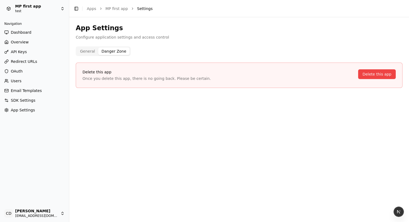
click at [87, 52] on button "General" at bounding box center [87, 52] width 21 height 8
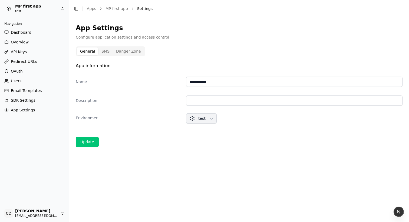
click at [105, 50] on button "SMS" at bounding box center [105, 52] width 15 height 8
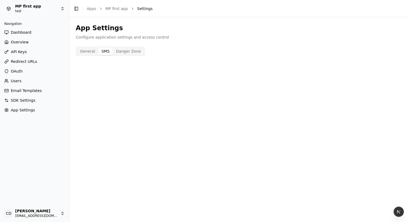
click at [133, 53] on button "Danger Zone" at bounding box center [128, 52] width 31 height 8
click at [105, 52] on button "SMS" at bounding box center [105, 52] width 15 height 8
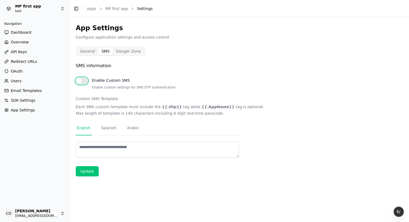
click at [82, 82] on button "button" at bounding box center [82, 81] width 12 height 6
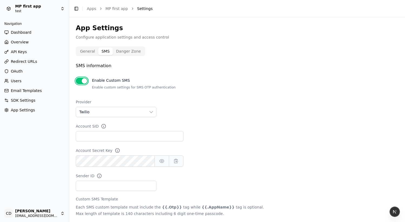
click at [82, 82] on button "button" at bounding box center [82, 81] width 12 height 6
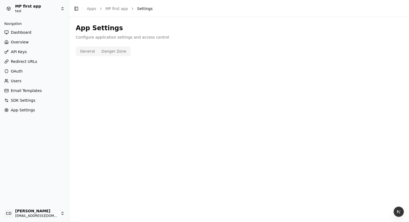
click at [93, 55] on button "General" at bounding box center [87, 52] width 21 height 8
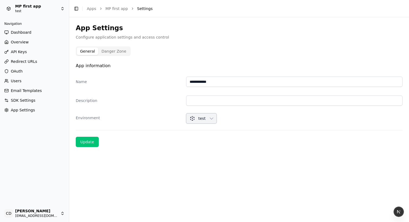
click at [210, 117] on button "test" at bounding box center [201, 119] width 31 height 10
click at [210, 118] on button "test" at bounding box center [201, 119] width 31 height 10
click at [207, 115] on button "test" at bounding box center [201, 119] width 31 height 10
click at [207, 122] on button "test" at bounding box center [201, 119] width 31 height 10
click at [175, 77] on div "**********" at bounding box center [239, 82] width 327 height 17
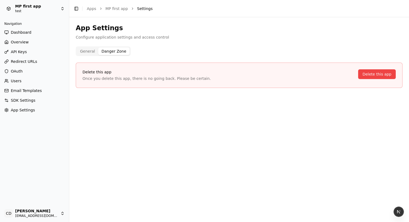
click at [119, 52] on button "Danger Zone" at bounding box center [113, 52] width 31 height 8
click at [87, 52] on button "General" at bounding box center [87, 52] width 21 height 8
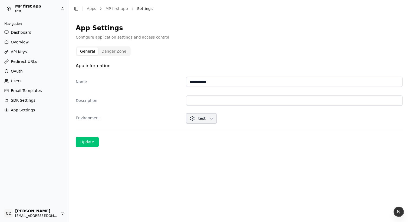
click at [209, 120] on button "test" at bounding box center [201, 119] width 31 height 10
click at [146, 82] on dt "Name" at bounding box center [129, 81] width 106 height 5
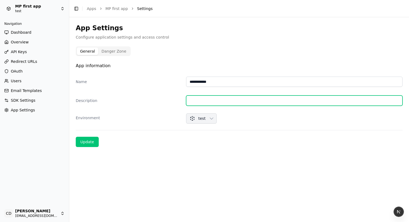
click at [191, 99] on input "text" at bounding box center [294, 101] width 216 height 10
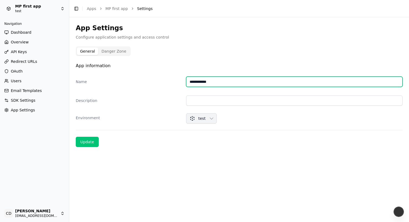
click at [220, 79] on input "**********" at bounding box center [294, 82] width 216 height 10
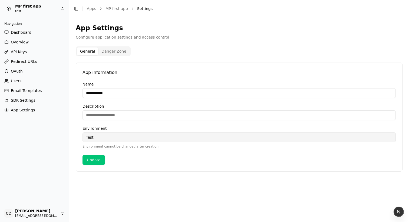
click at [104, 139] on div "test" at bounding box center [238, 138] width 313 height 10
drag, startPoint x: 131, startPoint y: 147, endPoint x: 82, endPoint y: 145, distance: 48.7
click at [82, 145] on p "Environment cannot be changed after creation" at bounding box center [238, 147] width 313 height 4
click at [90, 138] on span "test" at bounding box center [90, 137] width 8 height 5
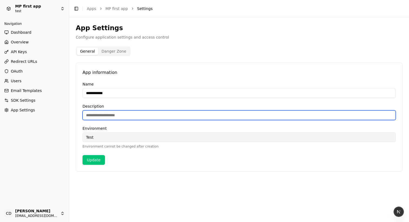
click at [99, 118] on input "Description" at bounding box center [238, 116] width 313 height 10
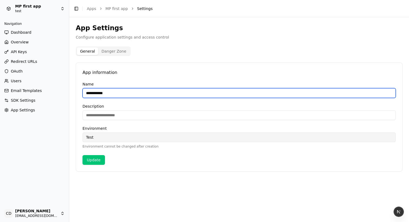
click at [100, 93] on input "**********" at bounding box center [238, 93] width 313 height 10
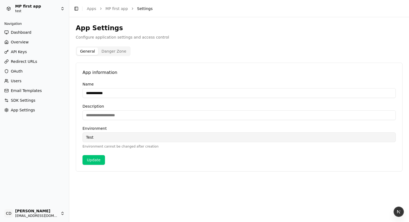
click at [110, 73] on p "App information" at bounding box center [238, 72] width 313 height 6
click at [114, 52] on button "Danger Zone" at bounding box center [113, 52] width 31 height 8
click at [85, 52] on button "General" at bounding box center [87, 52] width 21 height 8
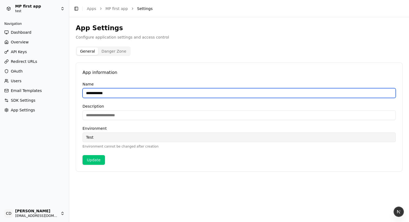
click at [116, 89] on input "**********" at bounding box center [238, 93] width 313 height 10
click at [111, 94] on input "**********" at bounding box center [238, 93] width 313 height 10
type input "**********"
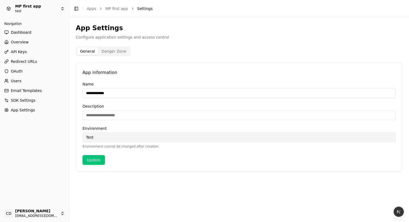
click at [95, 161] on button "Update" at bounding box center [93, 160] width 22 height 10
click at [96, 142] on div "Environment test Environment cannot be changed after creation" at bounding box center [238, 138] width 313 height 22
click at [114, 54] on button "Danger Zone" at bounding box center [113, 52] width 31 height 8
click at [80, 49] on button "General" at bounding box center [87, 52] width 21 height 8
click at [117, 54] on button "Danger Zone" at bounding box center [113, 52] width 31 height 8
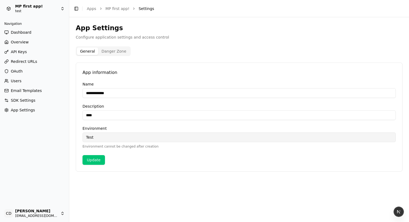
click at [112, 49] on button "Danger Zone" at bounding box center [113, 52] width 31 height 8
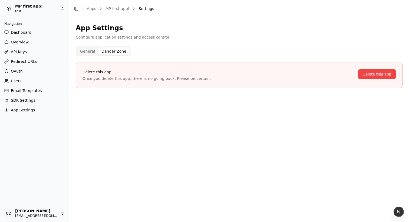
click at [351, 74] on p "Delete this app" at bounding box center [217, 71] width 271 height 5
click at [363, 73] on button "Delete this app" at bounding box center [377, 74] width 38 height 10
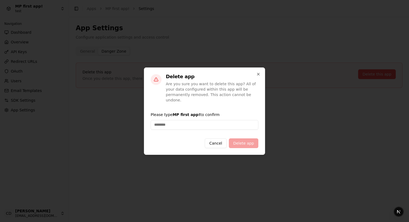
click at [164, 126] on input "Please type MP first app! to confirm" at bounding box center [205, 125] width 108 height 10
click at [217, 144] on button "Cancel" at bounding box center [216, 144] width 22 height 10
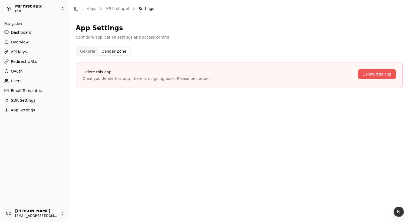
click at [370, 75] on button "Delete this app" at bounding box center [377, 74] width 38 height 10
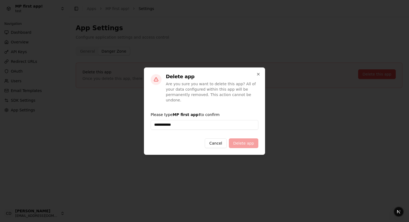
type input "**********"
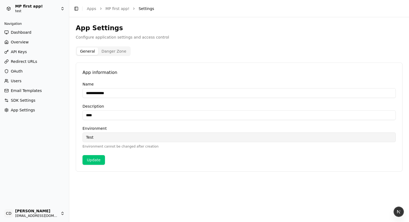
click at [95, 52] on button "General" at bounding box center [87, 52] width 21 height 8
click at [108, 52] on button "Danger Zone" at bounding box center [113, 52] width 31 height 8
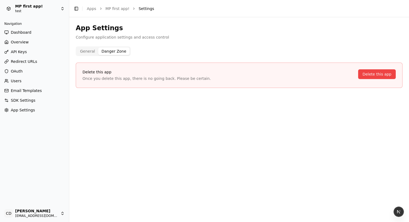
click at [92, 51] on button "General" at bounding box center [87, 52] width 21 height 8
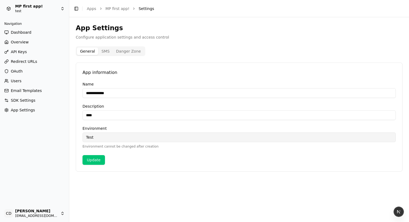
click at [106, 53] on button "SMS" at bounding box center [105, 52] width 15 height 8
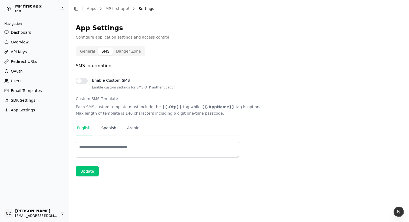
click at [102, 126] on link "Spanish" at bounding box center [108, 128] width 17 height 15
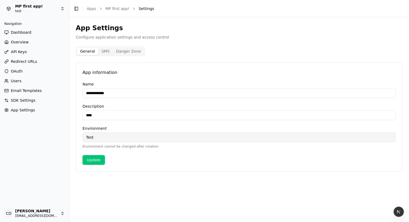
click at [108, 50] on button "SMS" at bounding box center [105, 52] width 15 height 8
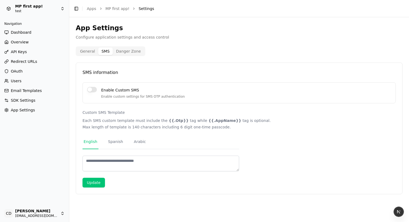
click at [91, 91] on button "Enable Custom SMS" at bounding box center [92, 89] width 10 height 5
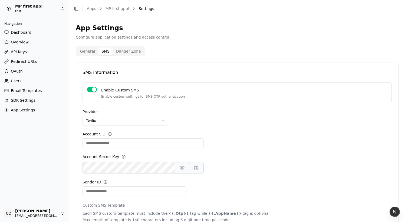
click at [92, 90] on button "Enable Custom SMS" at bounding box center [92, 89] width 10 height 5
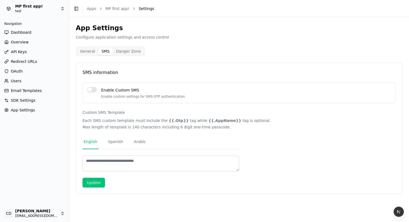
click at [92, 90] on button "Enable Custom SMS" at bounding box center [92, 89] width 10 height 5
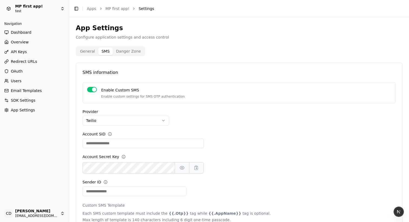
click at [118, 122] on html "MP first app! test Navigation Dashboard Overview API Keys Redirect URLs OAuth U…" at bounding box center [204, 111] width 409 height 222
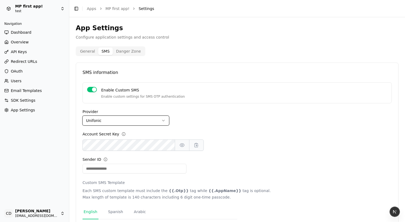
scroll to position [49, 0]
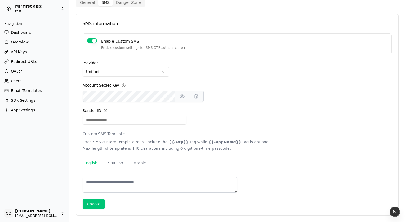
click at [91, 208] on button "Update" at bounding box center [93, 204] width 22 height 10
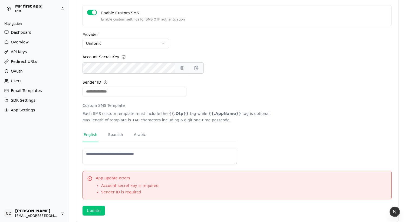
scroll to position [74, 0]
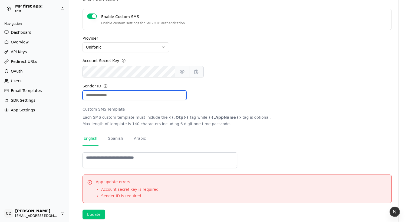
click at [98, 97] on input "Sender ID" at bounding box center [134, 96] width 104 height 10
type input "***"
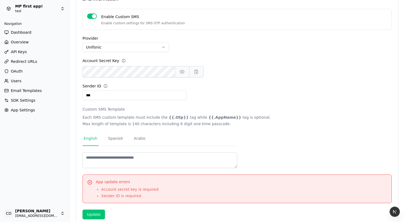
click at [96, 215] on button "Update" at bounding box center [93, 215] width 22 height 10
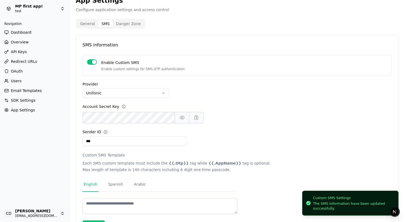
scroll to position [0, 0]
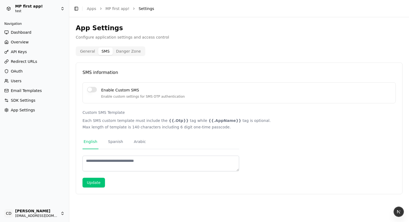
click at [104, 53] on button "SMS" at bounding box center [105, 52] width 15 height 8
click at [93, 90] on button "Enable Custom SMS" at bounding box center [92, 89] width 10 height 5
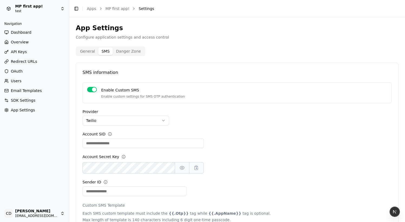
click at [93, 89] on button "Enable Custom SMS" at bounding box center [92, 89] width 10 height 5
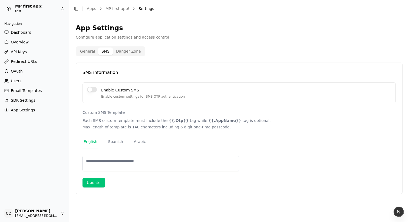
type button "on"
click at [92, 54] on button "General" at bounding box center [87, 52] width 21 height 8
click at [107, 52] on button "SMS" at bounding box center [105, 52] width 15 height 8
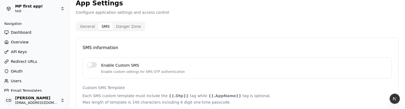
click at [89, 65] on button "Enable Custom SMS" at bounding box center [92, 64] width 10 height 5
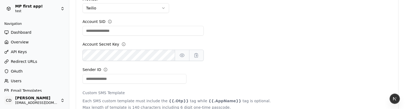
scroll to position [89, 0]
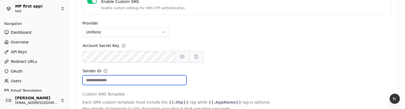
click at [101, 80] on input "Sender ID" at bounding box center [134, 80] width 104 height 10
type input "***"
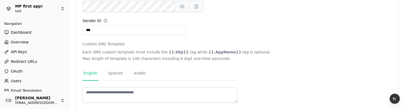
scroll to position [162, 0]
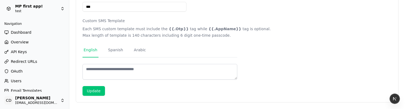
click at [97, 92] on button "Update" at bounding box center [93, 91] width 22 height 10
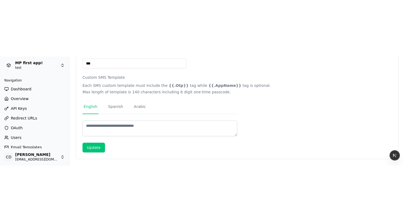
scroll to position [49, 0]
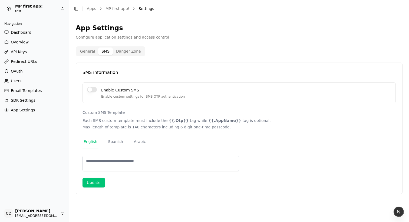
click at [106, 50] on button "SMS" at bounding box center [105, 52] width 15 height 8
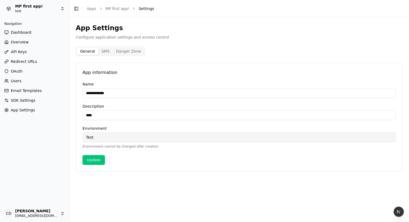
click at [94, 51] on button "General" at bounding box center [87, 52] width 21 height 8
click at [107, 50] on button "SMS" at bounding box center [105, 52] width 15 height 8
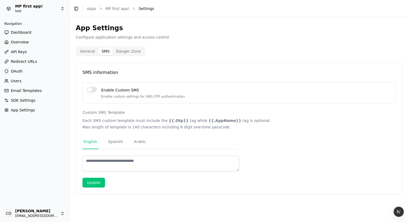
drag, startPoint x: 92, startPoint y: 87, endPoint x: 94, endPoint y: 95, distance: 8.7
click at [92, 87] on div "Enable Custom SMS Enable custom settings for SMS OTP authentication" at bounding box center [238, 92] width 313 height 21
drag, startPoint x: 93, startPoint y: 88, endPoint x: 98, endPoint y: 95, distance: 8.9
click at [92, 87] on button "Enable Custom SMS" at bounding box center [92, 89] width 10 height 5
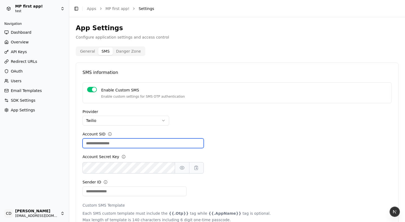
click at [114, 141] on input "Account SID" at bounding box center [142, 144] width 121 height 10
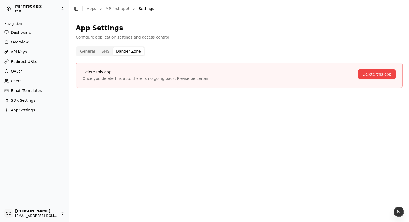
click at [135, 49] on button "Danger Zone" at bounding box center [128, 52] width 31 height 8
click at [110, 51] on button "SMS" at bounding box center [105, 52] width 15 height 8
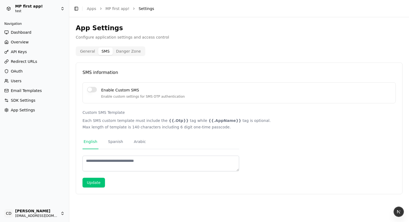
click at [87, 52] on button "General" at bounding box center [87, 52] width 21 height 8
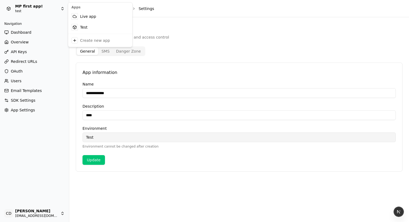
click at [37, 7] on html "**********" at bounding box center [204, 111] width 409 height 222
click at [79, 24] on div "Test" at bounding box center [100, 27] width 62 height 11
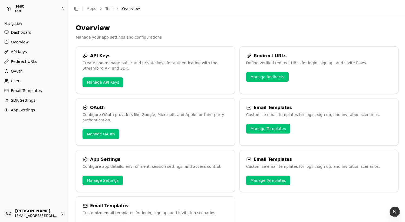
click at [21, 101] on span "SDK Settings" at bounding box center [23, 100] width 25 height 5
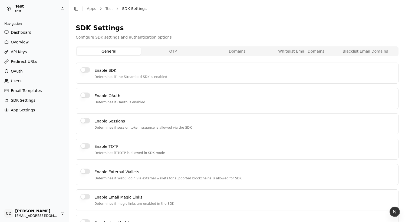
click at [29, 109] on span "App Settings" at bounding box center [23, 110] width 24 height 5
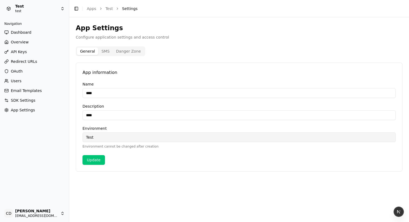
click at [125, 46] on div "General SMS Danger Zone" at bounding box center [110, 51] width 69 height 10
click at [123, 51] on button "Danger Zone" at bounding box center [128, 52] width 31 height 8
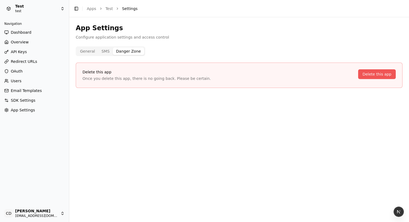
click at [367, 77] on button "Delete this app" at bounding box center [377, 74] width 38 height 10
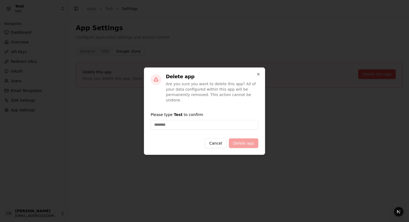
click at [187, 126] on input "Please type Test to confirm" at bounding box center [205, 125] width 108 height 10
type input "****"
click at [244, 144] on button "Delete app" at bounding box center [243, 144] width 29 height 10
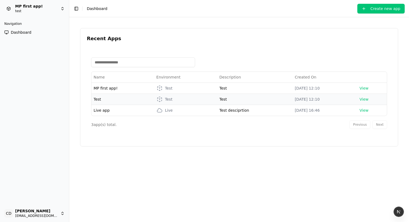
click at [102, 98] on td "Test" at bounding box center [122, 99] width 63 height 11
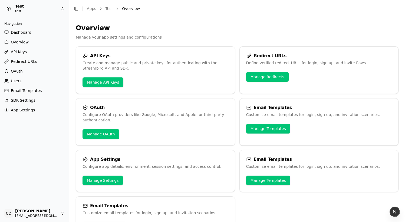
click at [28, 111] on span "App Settings" at bounding box center [23, 110] width 24 height 5
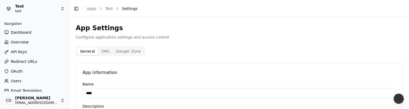
click at [126, 51] on button "Danger Zone" at bounding box center [128, 52] width 31 height 8
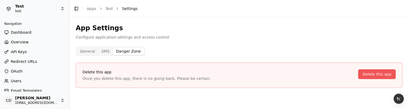
click at [377, 74] on button "Delete this app" at bounding box center [377, 74] width 38 height 10
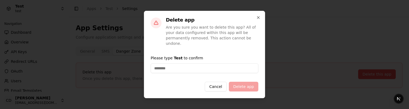
click at [204, 66] on input "Please type Test to confirm" at bounding box center [205, 69] width 108 height 10
type input "****"
click at [237, 86] on button "Delete app" at bounding box center [243, 87] width 29 height 10
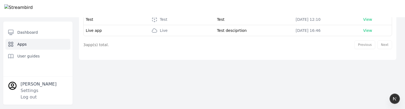
scroll to position [61, 0]
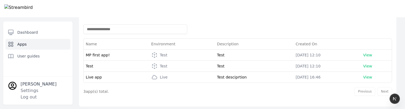
scroll to position [14, 0]
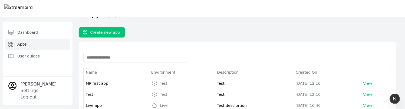
click at [29, 43] on link "Apps" at bounding box center [37, 44] width 65 height 11
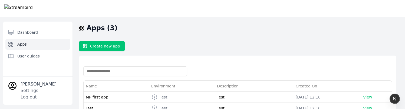
click at [30, 3] on div at bounding box center [18, 8] width 28 height 17
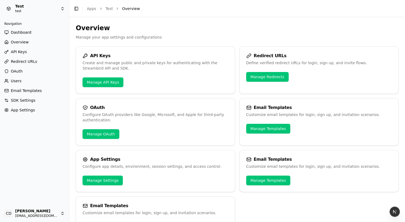
click at [19, 109] on link "App Settings" at bounding box center [34, 110] width 65 height 9
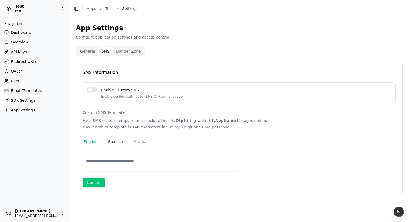
click at [114, 142] on link "Spanish" at bounding box center [115, 142] width 17 height 15
click at [138, 144] on link "Arabic" at bounding box center [140, 142] width 14 height 15
click at [115, 143] on link "Spanish" at bounding box center [115, 142] width 17 height 15
click at [91, 142] on link "English" at bounding box center [90, 142] width 16 height 15
click at [98, 88] on div "Enable Custom SMS Enable custom settings for SMS OTP authentication" at bounding box center [238, 92] width 313 height 21
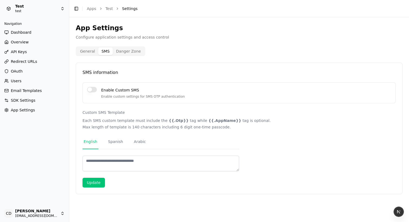
click at [92, 89] on button "Enable Custom SMS" at bounding box center [92, 89] width 10 height 5
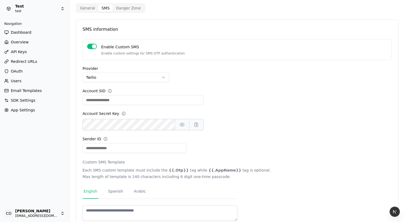
scroll to position [72, 0]
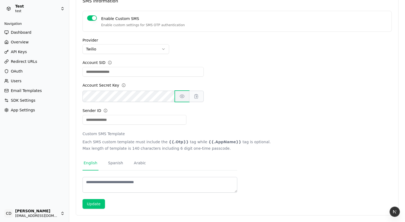
click at [178, 102] on button "button" at bounding box center [182, 96] width 15 height 11
click at [201, 97] on button "button" at bounding box center [196, 96] width 15 height 11
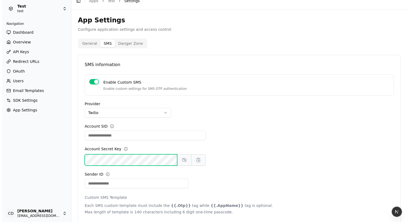
scroll to position [0, 0]
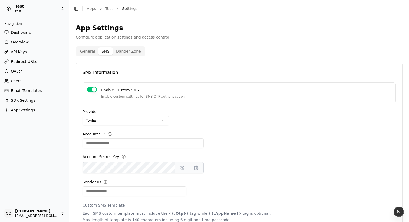
click at [120, 49] on button "Danger Zone" at bounding box center [128, 52] width 31 height 8
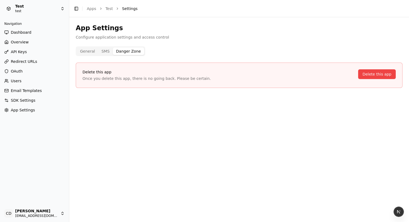
click at [99, 51] on button "SMS" at bounding box center [105, 52] width 15 height 8
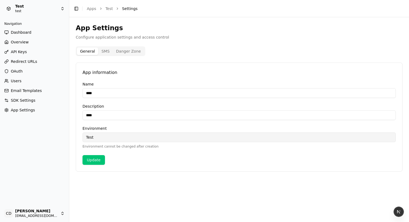
click at [87, 53] on button "General" at bounding box center [87, 52] width 21 height 8
click at [114, 49] on button "Danger Zone" at bounding box center [113, 52] width 31 height 8
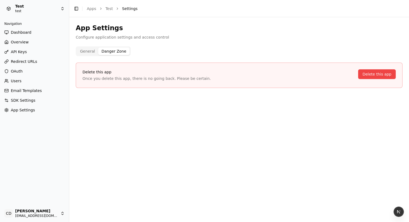
click at [88, 50] on button "General" at bounding box center [87, 52] width 21 height 8
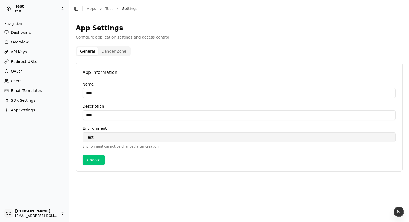
click at [34, 32] on link "Dashboard" at bounding box center [34, 32] width 65 height 9
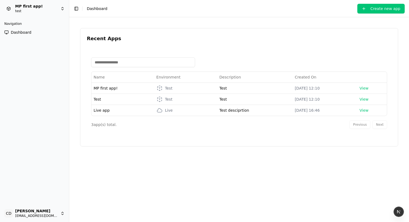
click at [26, 33] on span "Dashboard" at bounding box center [21, 32] width 21 height 5
click at [199, 60] on div at bounding box center [239, 62] width 296 height 18
drag, startPoint x: 208, startPoint y: 44, endPoint x: 245, endPoint y: 56, distance: 38.7
click at [208, 44] on div "Recent Apps Name Environment Description Created On MP first app! Test Test [DA…" at bounding box center [238, 87] width 317 height 118
click at [108, 84] on td "MP first app!" at bounding box center [122, 88] width 63 height 11
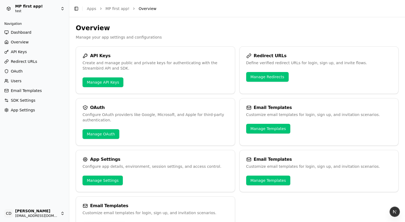
click at [22, 71] on span "OAuth" at bounding box center [17, 71] width 12 height 5
click at [31, 10] on html "Select an app Navigation Dashboard Overview API Keys Redirect URLs OAuth Users …" at bounding box center [202, 111] width 405 height 222
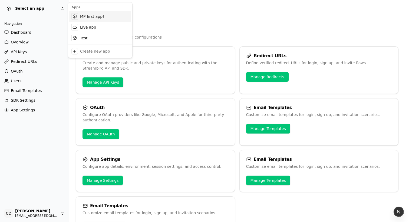
click at [92, 18] on div "MP first app!" at bounding box center [100, 16] width 62 height 11
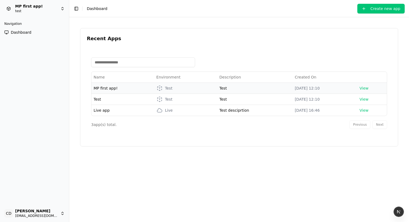
click at [109, 89] on span "MP first app!" at bounding box center [106, 88] width 24 height 4
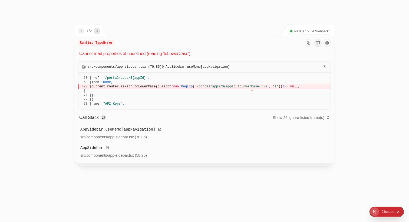
click at [181, 31] on div "1 / 2 Next.js 15.5.4 Webpack" at bounding box center [205, 30] width 260 height 11
click at [180, 54] on p "Cannot read properties of undefined (reading 'toLowerCase')" at bounding box center [204, 54] width 251 height 6
click at [260, 88] on span "`/portal/apps/${appId.toLowerCase()}$`" at bounding box center [232, 87] width 74 height 4
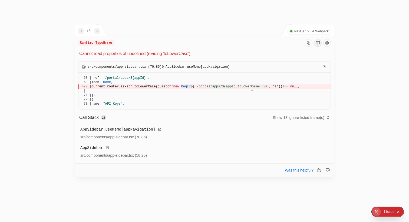
click at [165, 54] on p "Cannot read properties of undefined (reading 'toLowerCase')" at bounding box center [204, 54] width 251 height 6
drag, startPoint x: 182, startPoint y: 100, endPoint x: 73, endPoint y: 51, distance: 120.0
click at [73, 51] on div "1 / 1 Next.js 15.5.4 Webpack Runtime TypeError Cannot read properties of undefi…" at bounding box center [204, 122] width 404 height 196
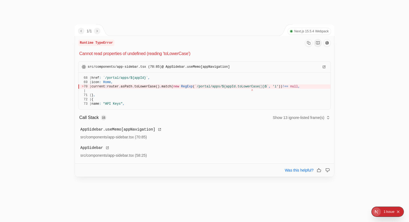
click at [309, 43] on icon "Copy Error Info" at bounding box center [309, 43] width 4 height 4
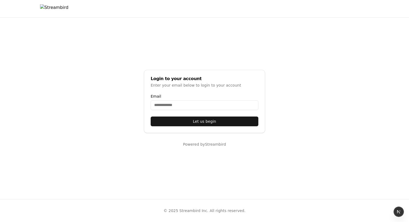
click at [159, 53] on main "Login to your account Enter your email below to login to your account Email Let…" at bounding box center [204, 109] width 409 height 182
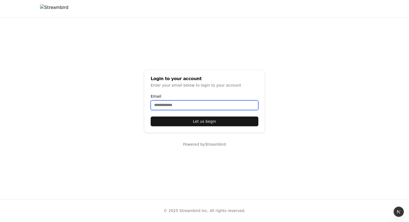
drag, startPoint x: 161, startPoint y: 103, endPoint x: 167, endPoint y: 107, distance: 7.0
click at [161, 103] on input "Email" at bounding box center [205, 106] width 108 height 10
type input "**********"
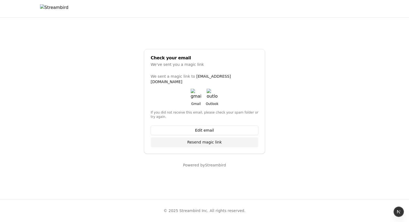
click at [195, 85] on div "We sent a magic link to [EMAIL_ADDRESS][DOMAIN_NAME] Gmail Outlook If you did n…" at bounding box center [205, 96] width 108 height 45
click at [195, 89] on img "button" at bounding box center [196, 94] width 11 height 11
click at [65, 14] on div at bounding box center [204, 8] width 329 height 17
click at [65, 6] on img at bounding box center [54, 8] width 28 height 9
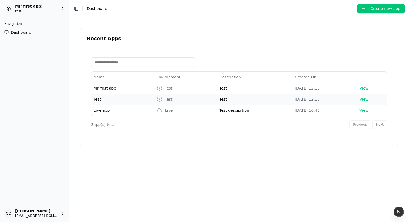
click at [96, 98] on span "Test" at bounding box center [98, 99] width 8 height 4
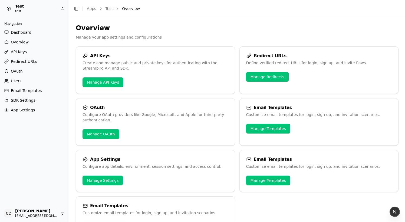
click at [98, 83] on link "Manage API Keys" at bounding box center [102, 83] width 41 height 10
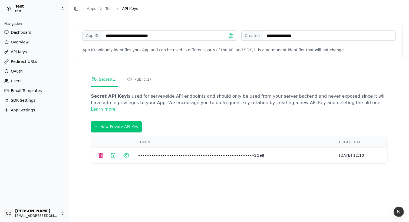
click at [26, 59] on span "Redirect URLs" at bounding box center [24, 61] width 26 height 5
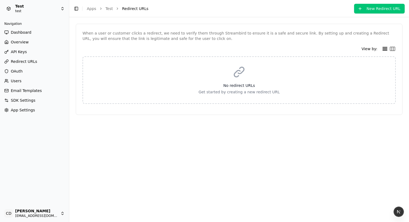
click at [20, 46] on ul "Dashboard Overview API Keys Redirect URLs OAuth Users Email Templates SDK Setti…" at bounding box center [34, 71] width 65 height 87
click at [21, 43] on span "Overview" at bounding box center [20, 41] width 18 height 5
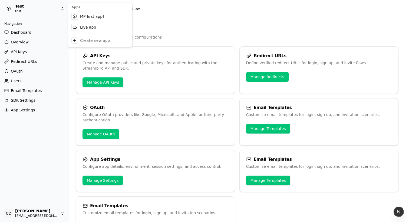
click at [23, 11] on html "Test test Navigation Dashboard Overview API Keys Redirect URLs OAuth Users Emai…" at bounding box center [204, 111] width 409 height 222
click at [84, 17] on div "MP first app!" at bounding box center [100, 16] width 62 height 11
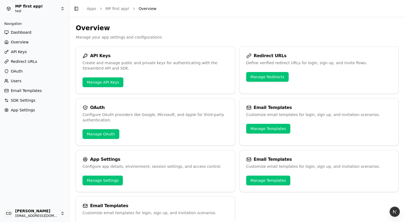
click at [22, 100] on span "SDK Settings" at bounding box center [23, 100] width 25 height 5
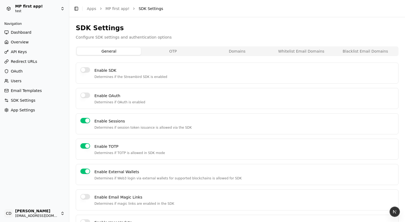
click at [84, 93] on button "Enable OAuth" at bounding box center [85, 95] width 10 height 5
click at [87, 69] on button "Enable SDK" at bounding box center [85, 69] width 10 height 5
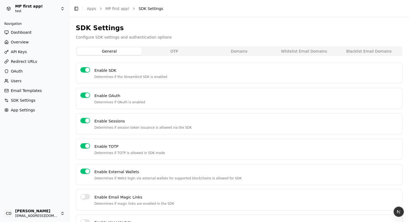
click at [177, 54] on button "OTP" at bounding box center [174, 52] width 65 height 8
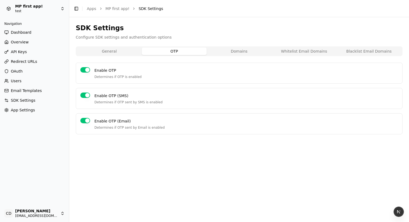
click at [27, 34] on span "Dashboard" at bounding box center [21, 32] width 21 height 5
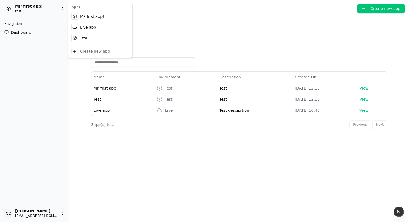
click at [35, 9] on html "MP first app! test Navigation Dashboard CD [PERSON_NAME] [EMAIL_ADDRESS][DOMAIN…" at bounding box center [204, 111] width 409 height 222
click at [93, 28] on div "Live app" at bounding box center [100, 27] width 62 height 11
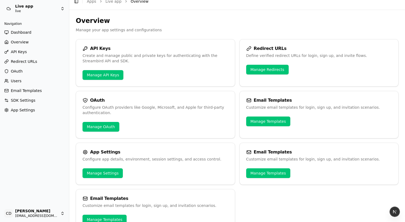
scroll to position [23, 0]
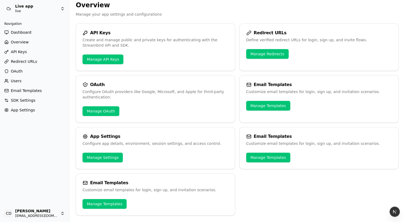
click at [22, 78] on link "Users" at bounding box center [34, 81] width 65 height 9
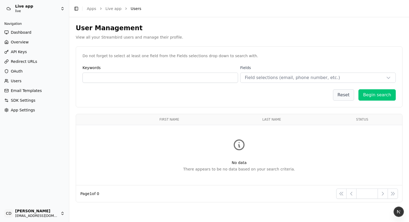
click at [26, 92] on span "Email Templates" at bounding box center [26, 90] width 31 height 5
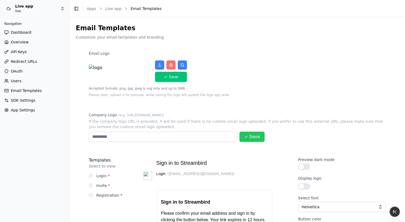
click at [27, 100] on span "SDK Settings" at bounding box center [23, 100] width 25 height 5
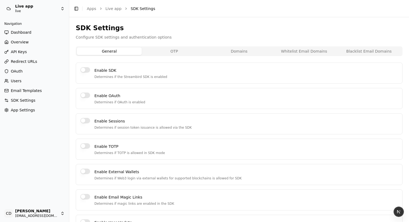
click at [168, 52] on button "OTP" at bounding box center [174, 52] width 65 height 8
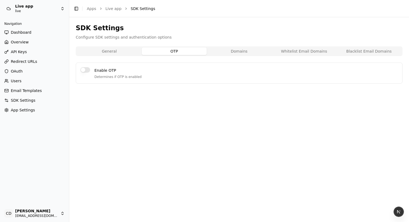
click at [225, 51] on button "Domains" at bounding box center [239, 52] width 65 height 8
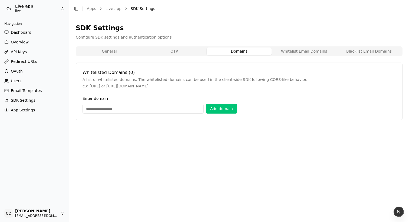
click at [296, 52] on button "Whitelist Email Domains" at bounding box center [303, 52] width 65 height 8
click at [242, 52] on button "Domains" at bounding box center [239, 52] width 65 height 8
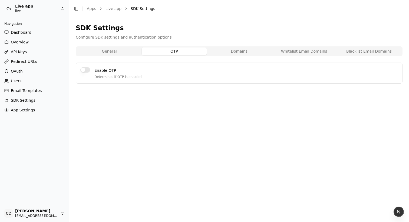
click at [179, 51] on button "OTP" at bounding box center [174, 52] width 65 height 8
drag, startPoint x: 78, startPoint y: 70, endPoint x: 81, endPoint y: 71, distance: 3.3
click at [78, 70] on div "Enable OTP Determines if OTP is enabled" at bounding box center [239, 73] width 327 height 21
click at [83, 70] on button "Enable OTP" at bounding box center [85, 69] width 10 height 5
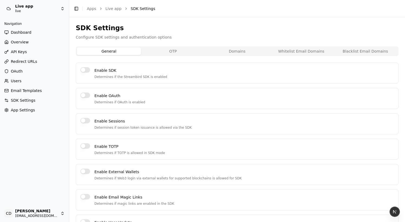
click at [179, 52] on button "OTP" at bounding box center [173, 52] width 64 height 8
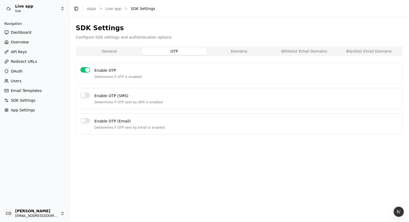
click at [113, 50] on button "General" at bounding box center [109, 52] width 65 height 8
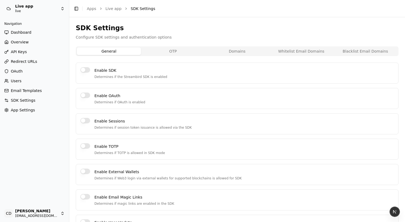
click at [84, 72] on button "Enable SDK" at bounding box center [85, 69] width 10 height 5
click at [85, 97] on button "Enable OAuth" at bounding box center [85, 95] width 10 height 5
click at [85, 118] on div "Enable Sessions Determines if session token issuance is allowed via the SDK" at bounding box center [237, 124] width 322 height 21
click at [21, 10] on html "Live app live Navigation Dashboard Overview API Keys Redirect URLs OAuth Users …" at bounding box center [202, 111] width 405 height 222
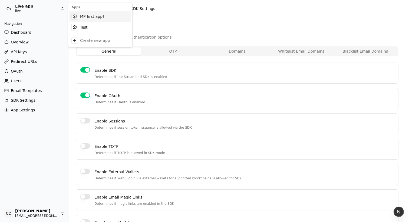
click at [82, 18] on div "MP first app!" at bounding box center [100, 16] width 62 height 11
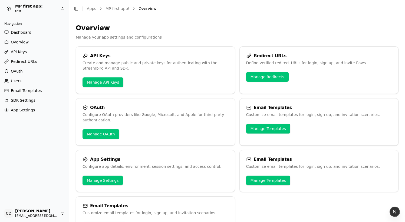
click at [26, 104] on link "SDK Settings" at bounding box center [34, 100] width 65 height 9
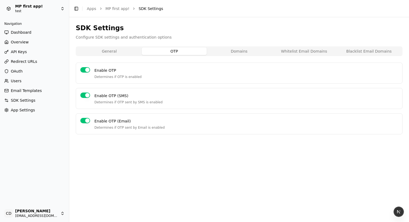
click at [167, 52] on button "OTP" at bounding box center [174, 52] width 65 height 8
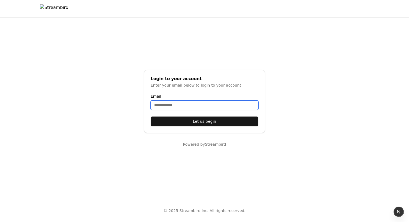
click at [181, 108] on input "Email" at bounding box center [205, 106] width 108 height 10
type input "***"
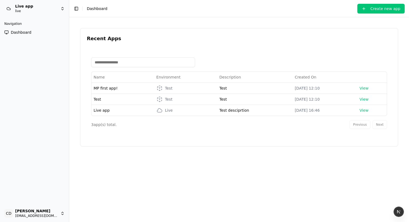
click at [39, 211] on html "Live app live Navigation Dashboard CD [PERSON_NAME] [EMAIL_ADDRESS][DOMAIN_NAME…" at bounding box center [204, 111] width 409 height 222
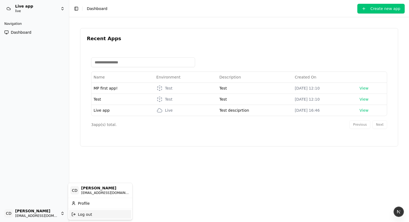
click at [86, 215] on div "Log out" at bounding box center [100, 214] width 62 height 9
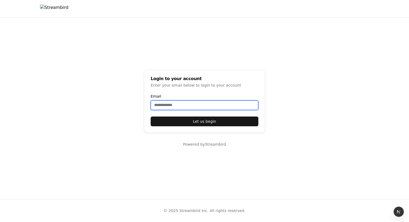
click at [188, 108] on input "Email" at bounding box center [205, 106] width 108 height 10
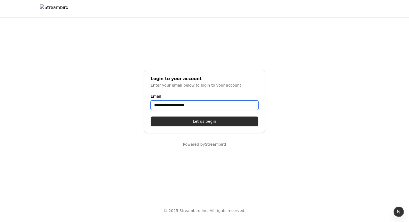
type input "**********"
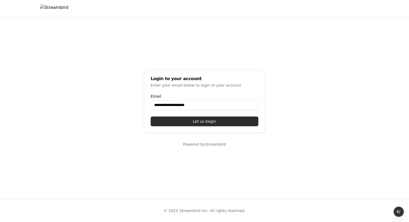
click at [198, 119] on button "Let us begin" at bounding box center [205, 122] width 108 height 10
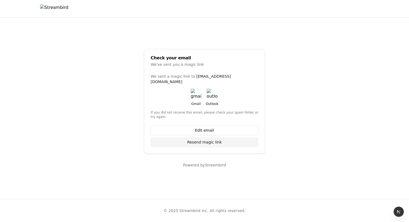
drag, startPoint x: 116, startPoint y: 45, endPoint x: 154, endPoint y: 84, distance: 54.5
click at [118, 46] on main "Check your email We've sent you a magic link We sent a magic link to [EMAIL_ADD…" at bounding box center [204, 109] width 409 height 182
